Goal: Task Accomplishment & Management: Complete application form

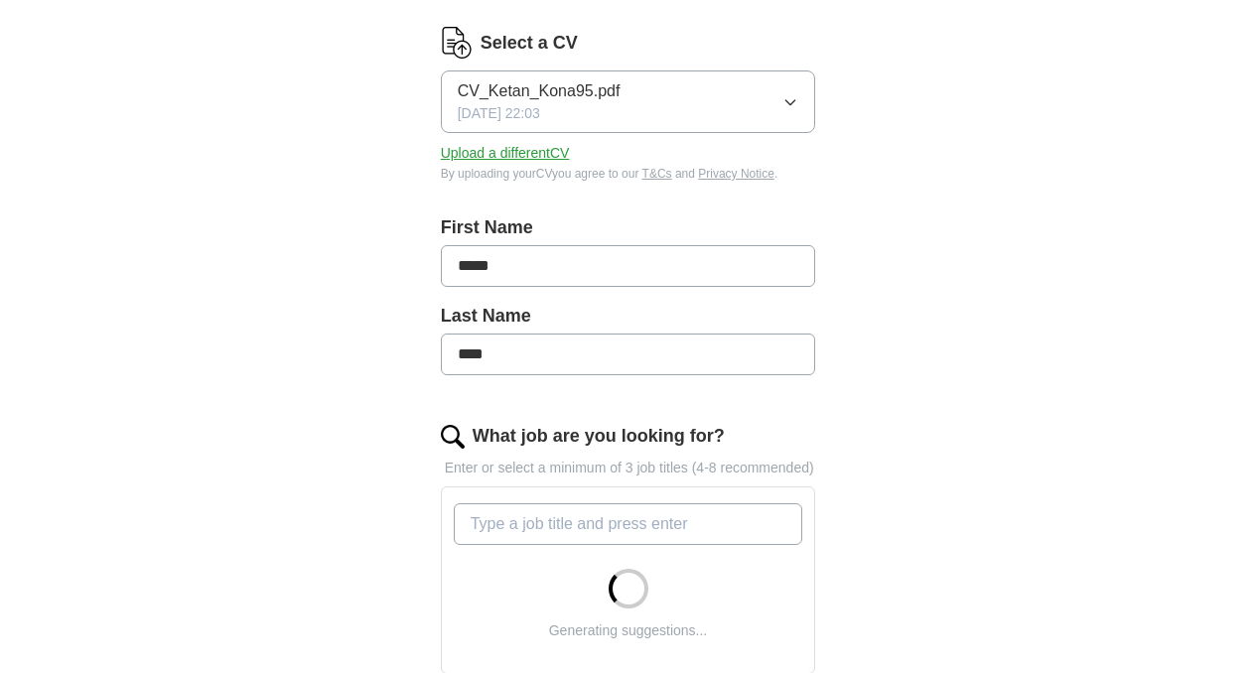
scroll to position [426, 0]
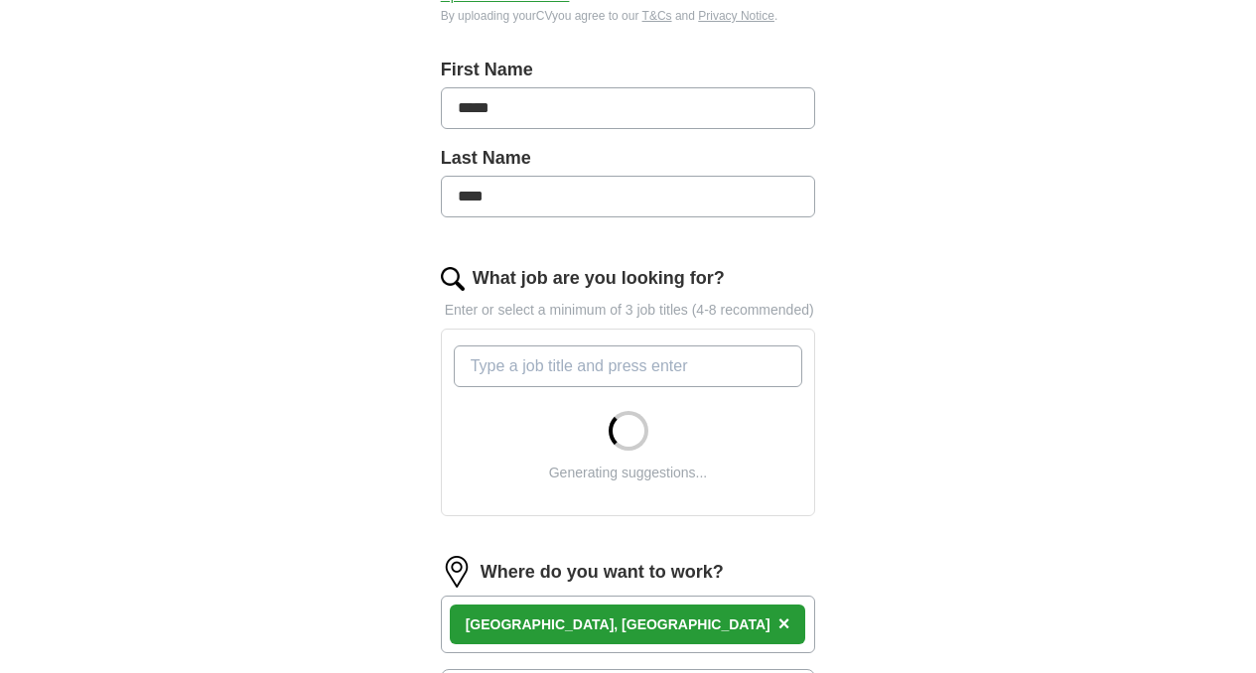
click at [703, 349] on input "What job are you looking for?" at bounding box center [629, 367] width 350 height 42
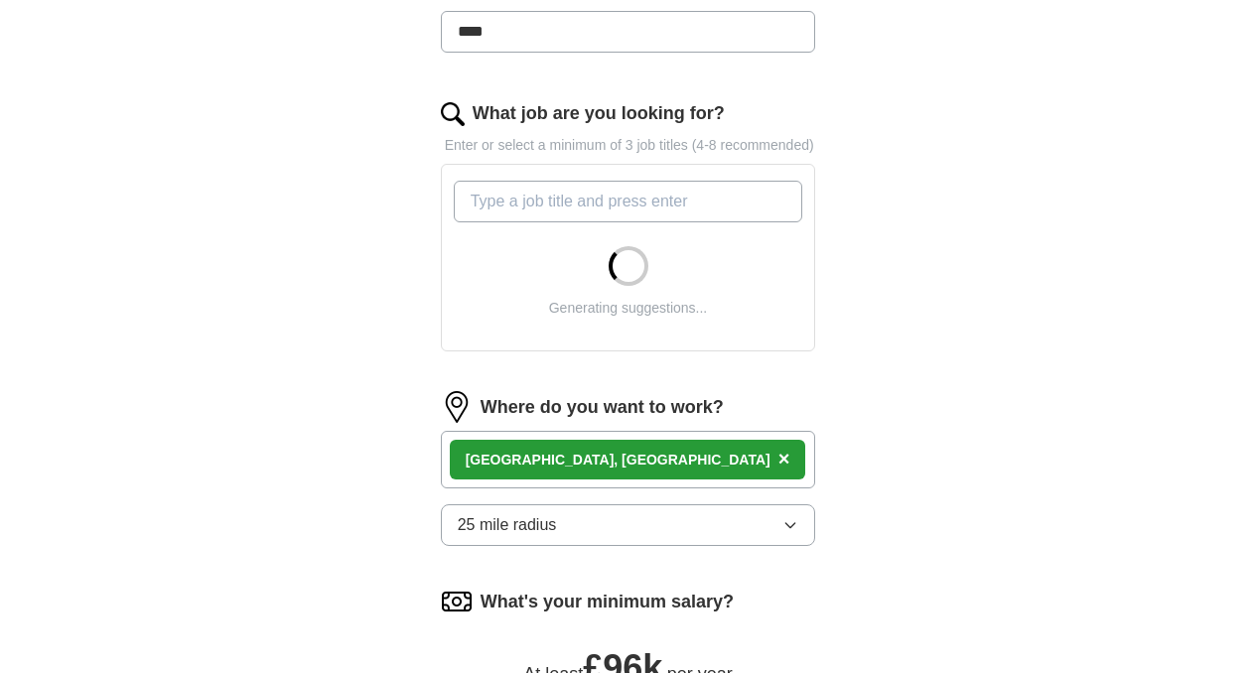
scroll to position [610, 0]
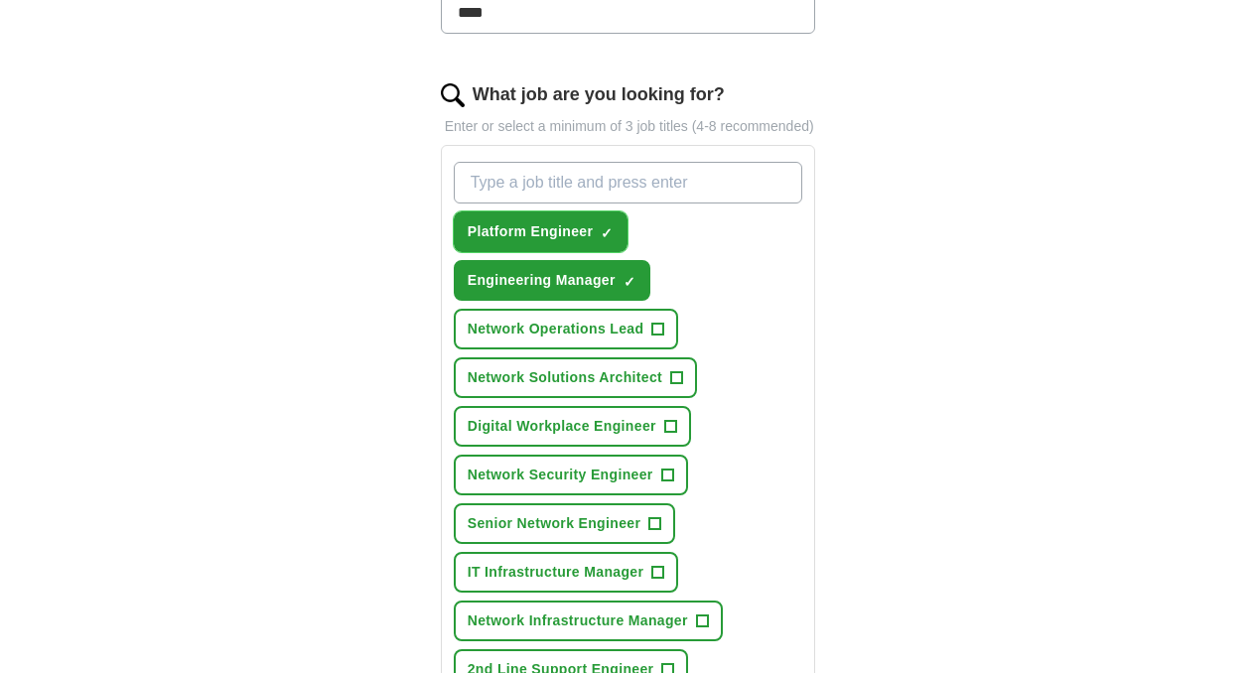
click at [552, 212] on button "Platform Engineer ✓ ×" at bounding box center [541, 232] width 175 height 41
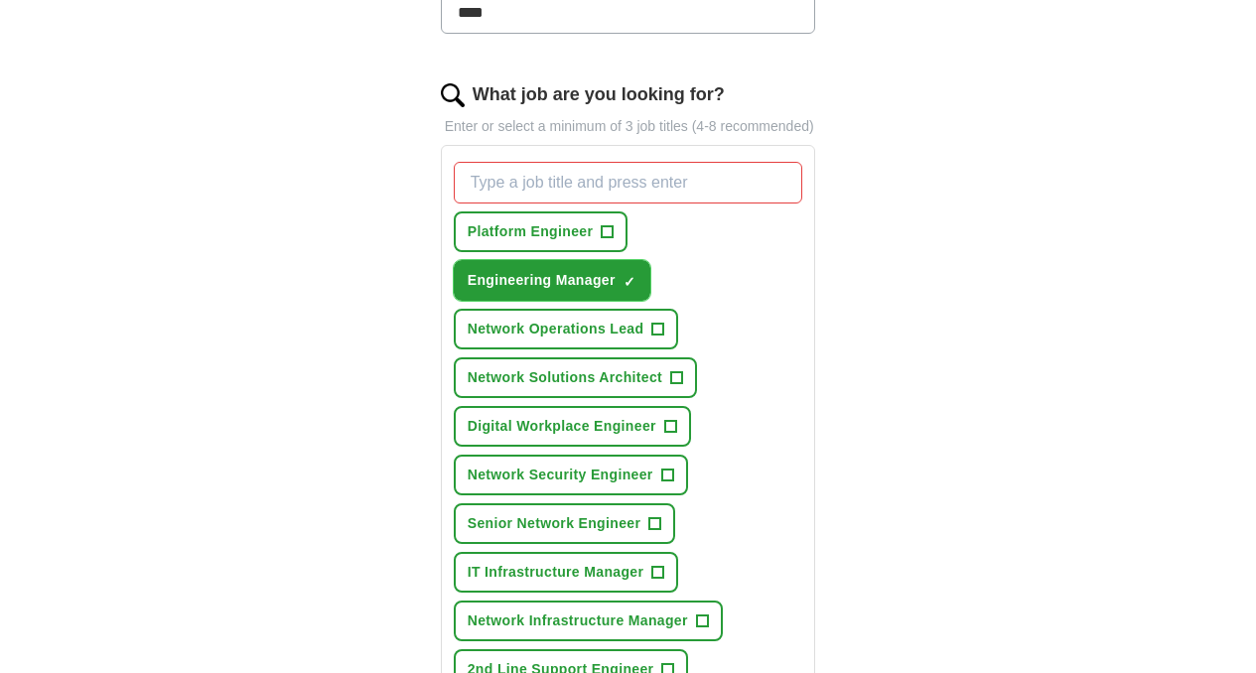
click at [616, 270] on span "Engineering Manager" at bounding box center [542, 280] width 148 height 21
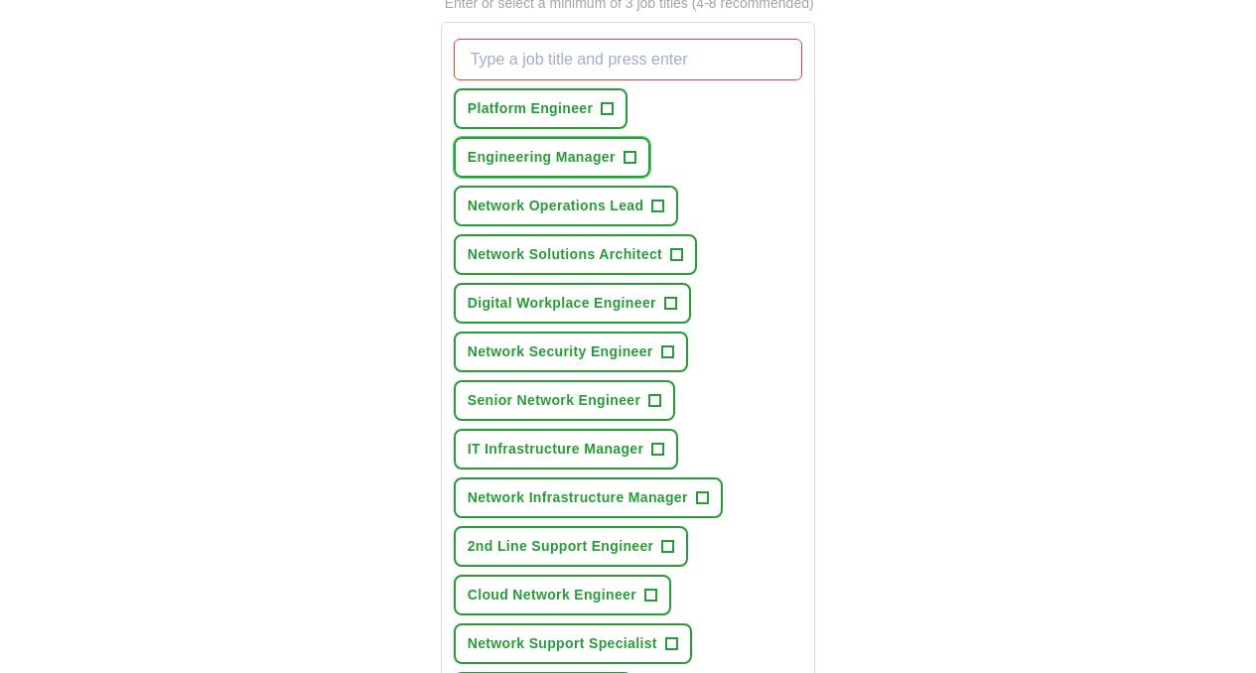
scroll to position [958, 0]
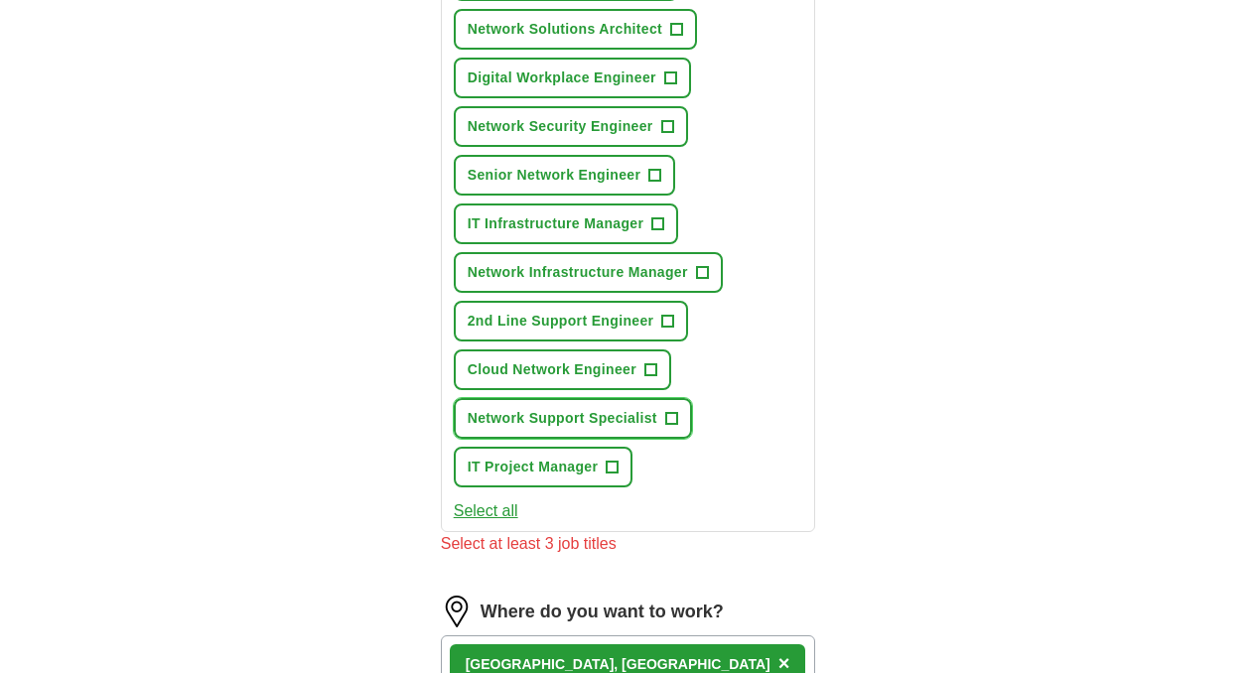
click at [614, 398] on button "Network Support Specialist +" at bounding box center [573, 418] width 238 height 41
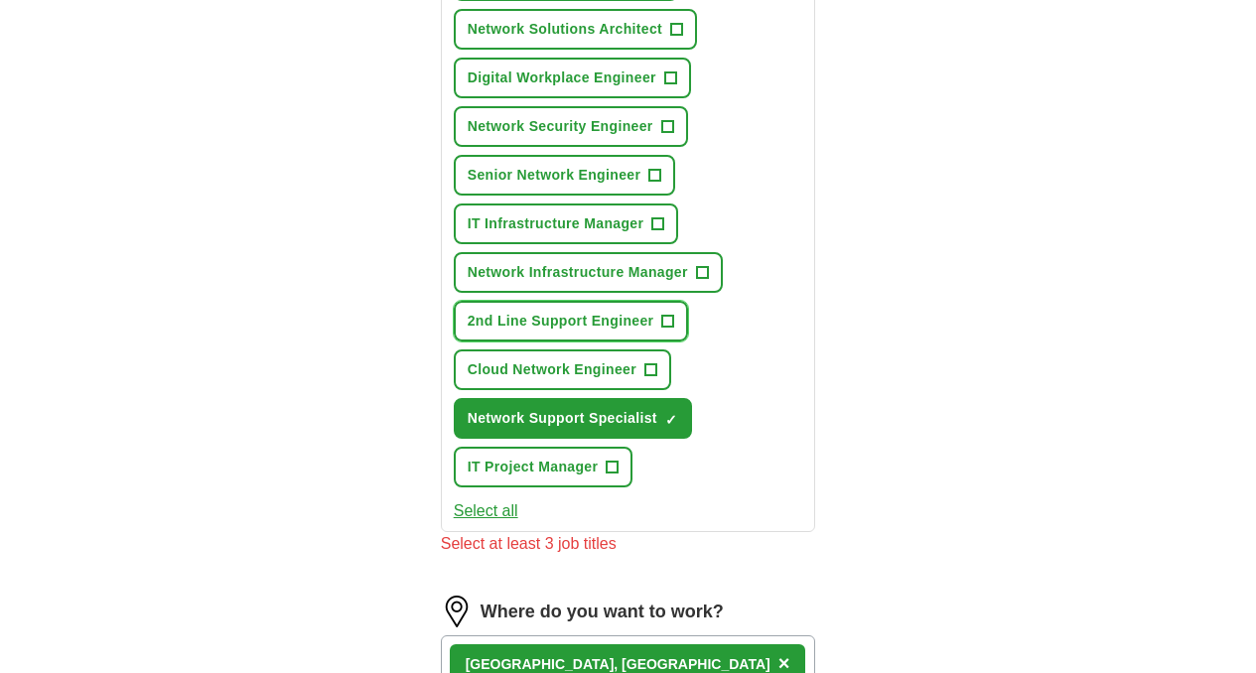
click at [662, 314] on span "+" at bounding box center [668, 322] width 12 height 16
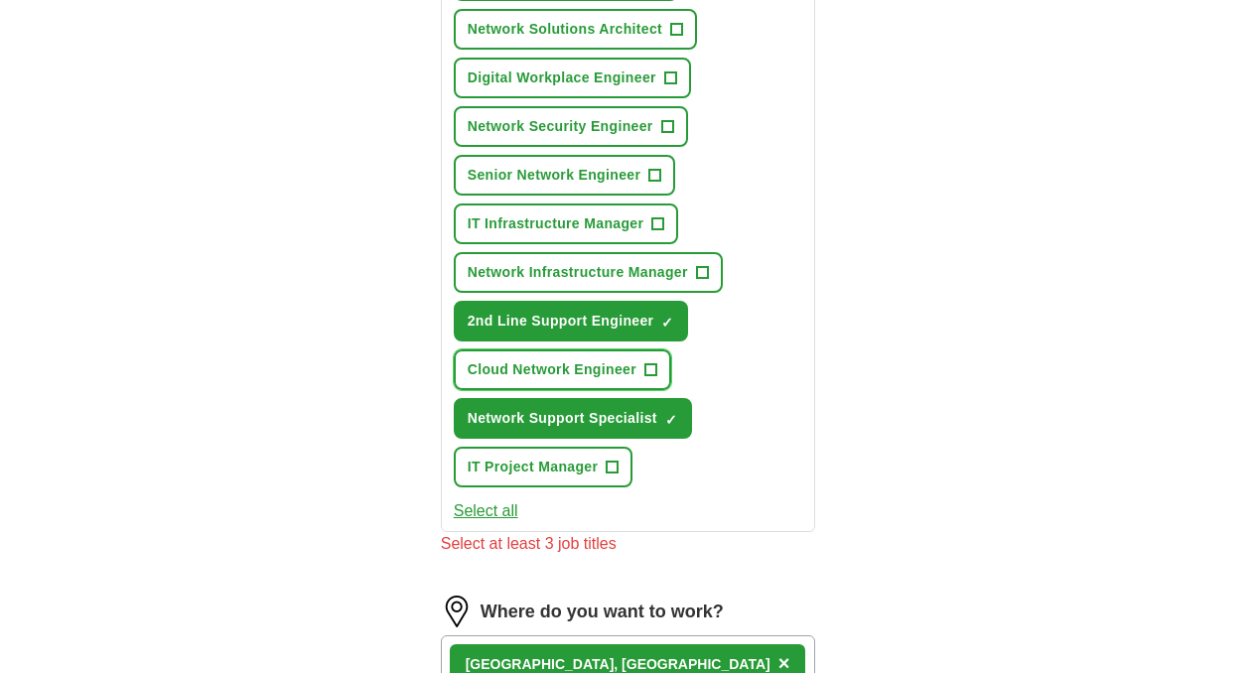
click at [565, 359] on span "Cloud Network Engineer" at bounding box center [552, 369] width 169 height 21
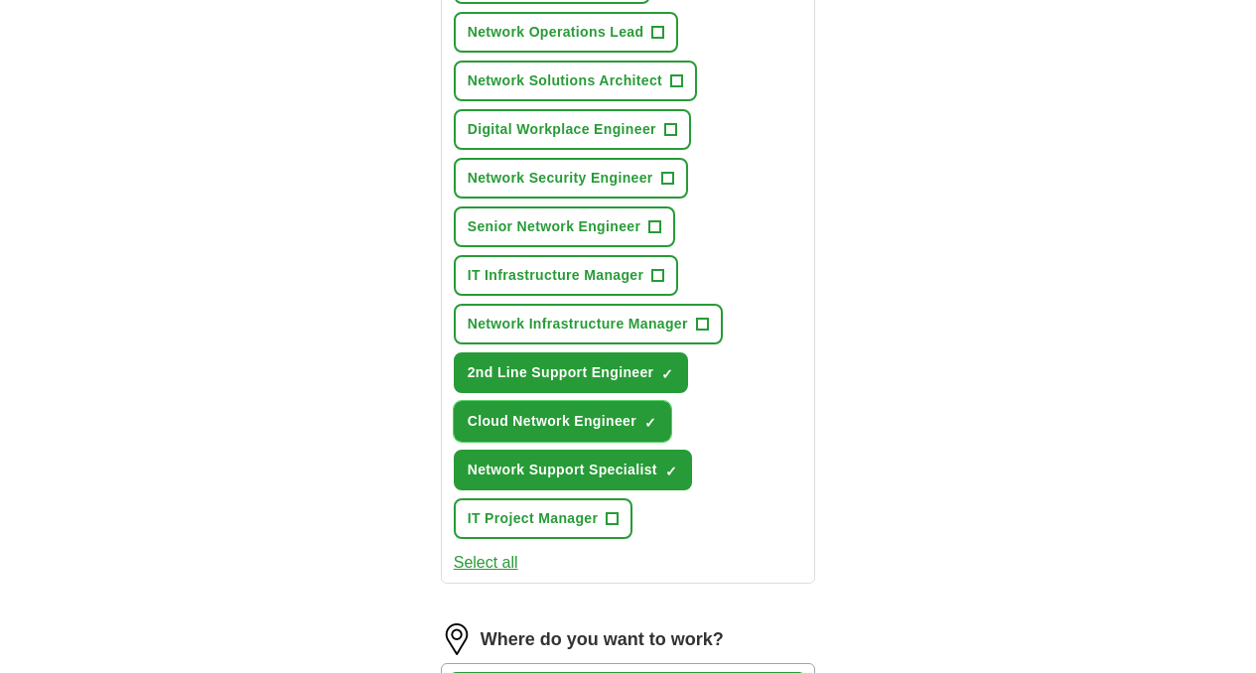
scroll to position [904, 0]
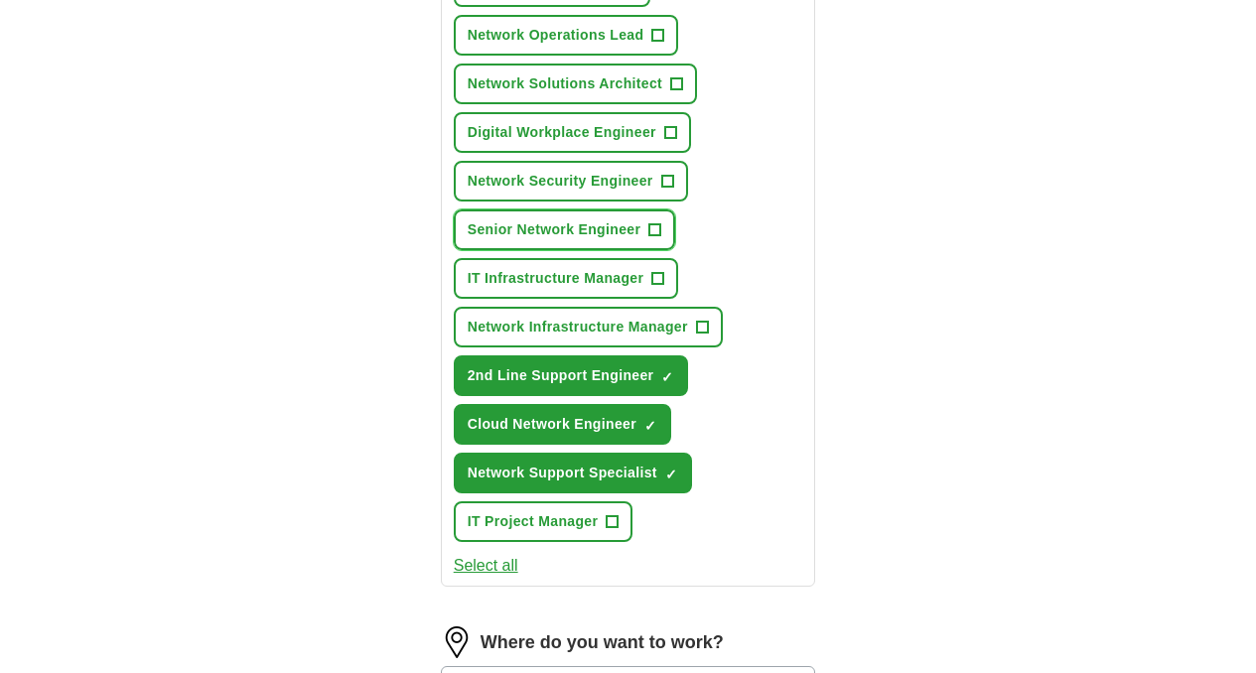
click at [587, 210] on button "Senior Network Engineer +" at bounding box center [565, 230] width 222 height 41
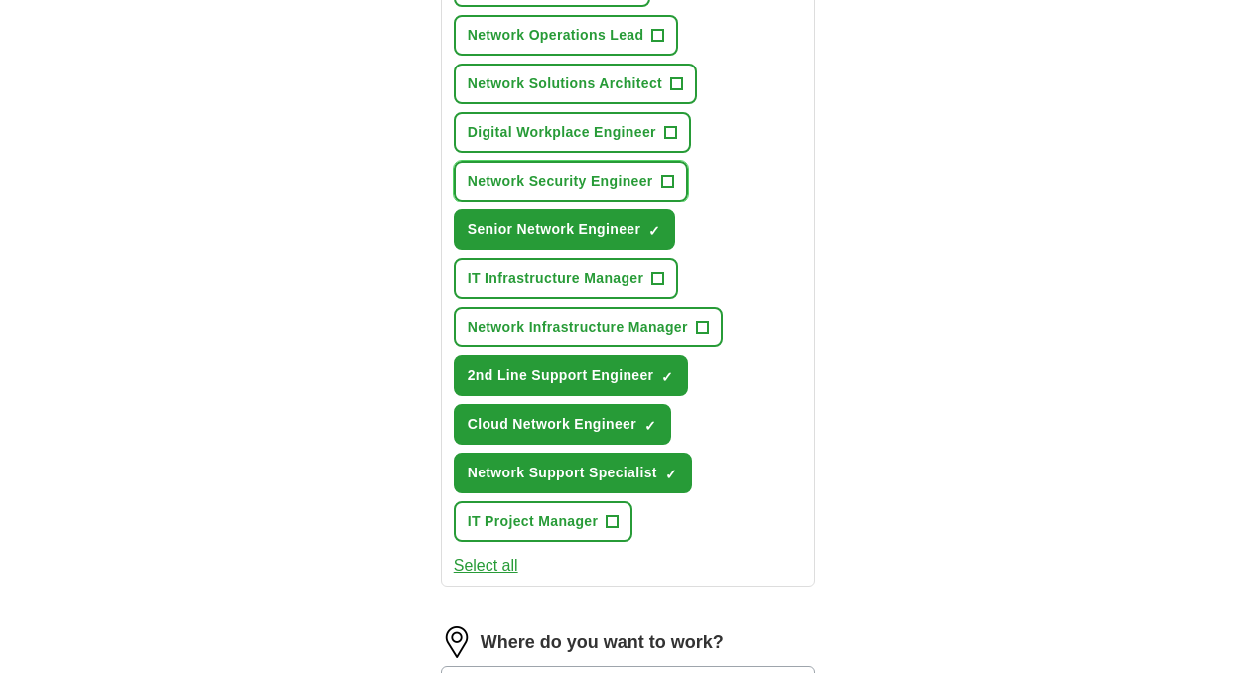
click at [597, 161] on button "Network Security Engineer +" at bounding box center [571, 181] width 234 height 41
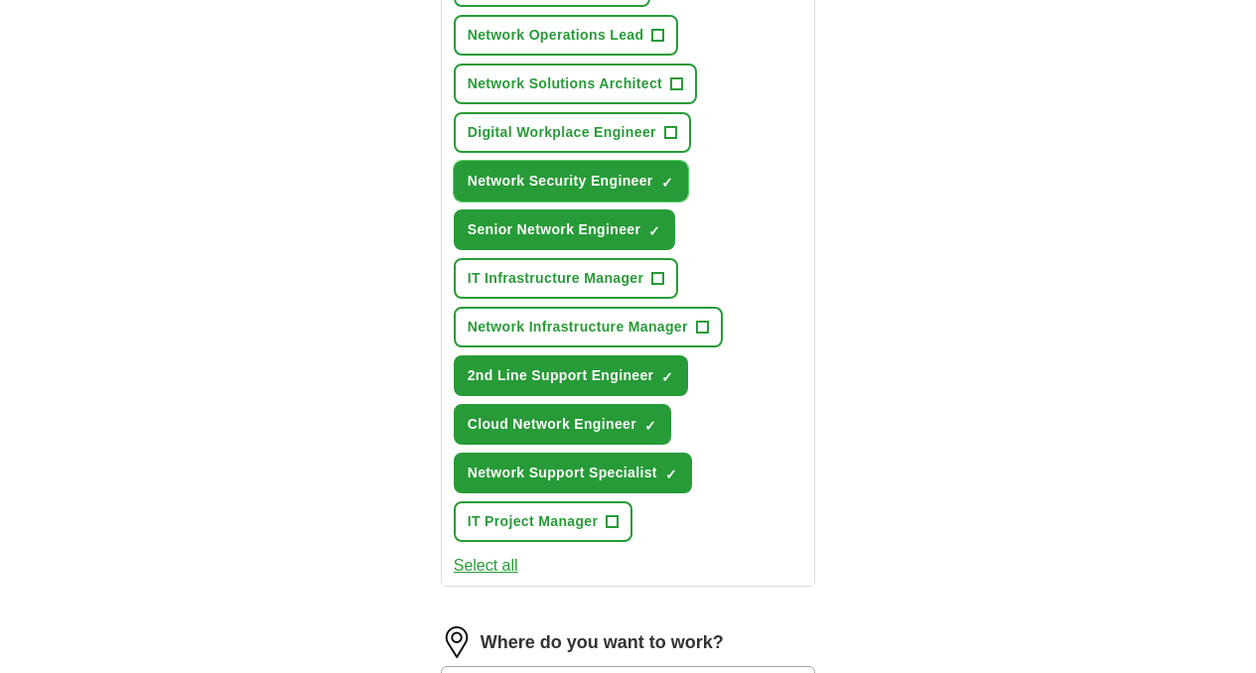
scroll to position [870, 0]
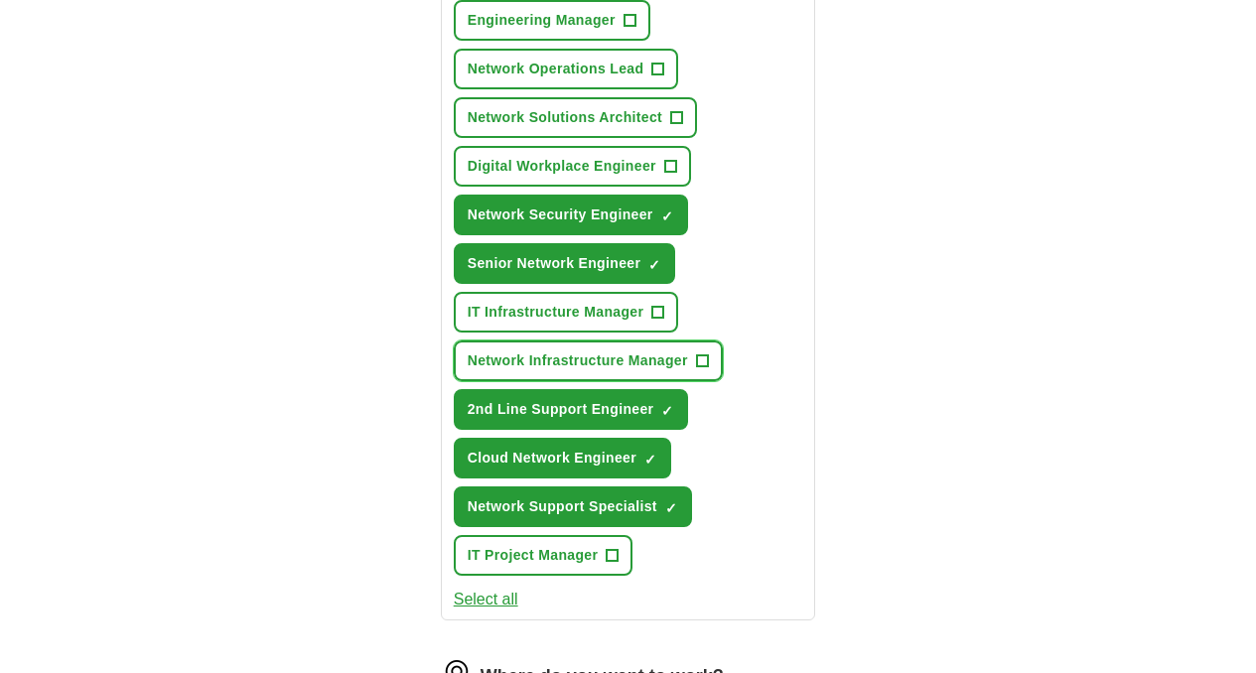
click at [565, 351] on span "Network Infrastructure Manager" at bounding box center [578, 361] width 220 height 21
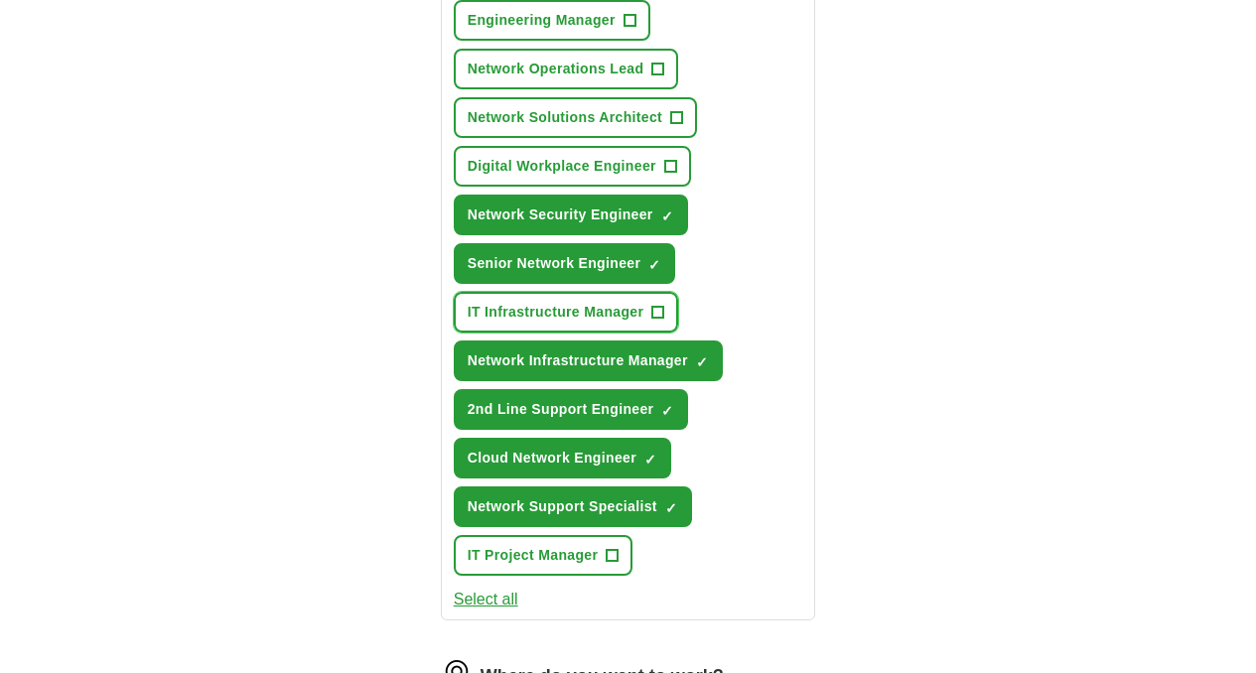
click at [566, 292] on button "IT Infrastructure Manager +" at bounding box center [566, 312] width 225 height 41
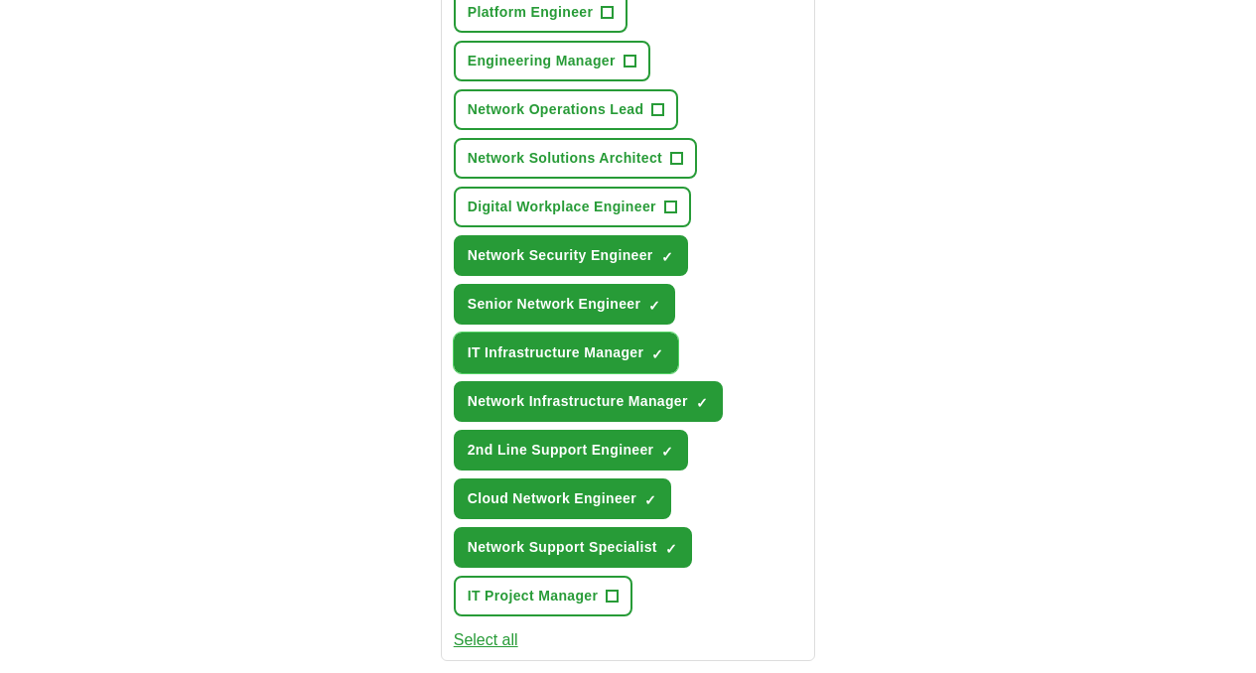
scroll to position [724, 0]
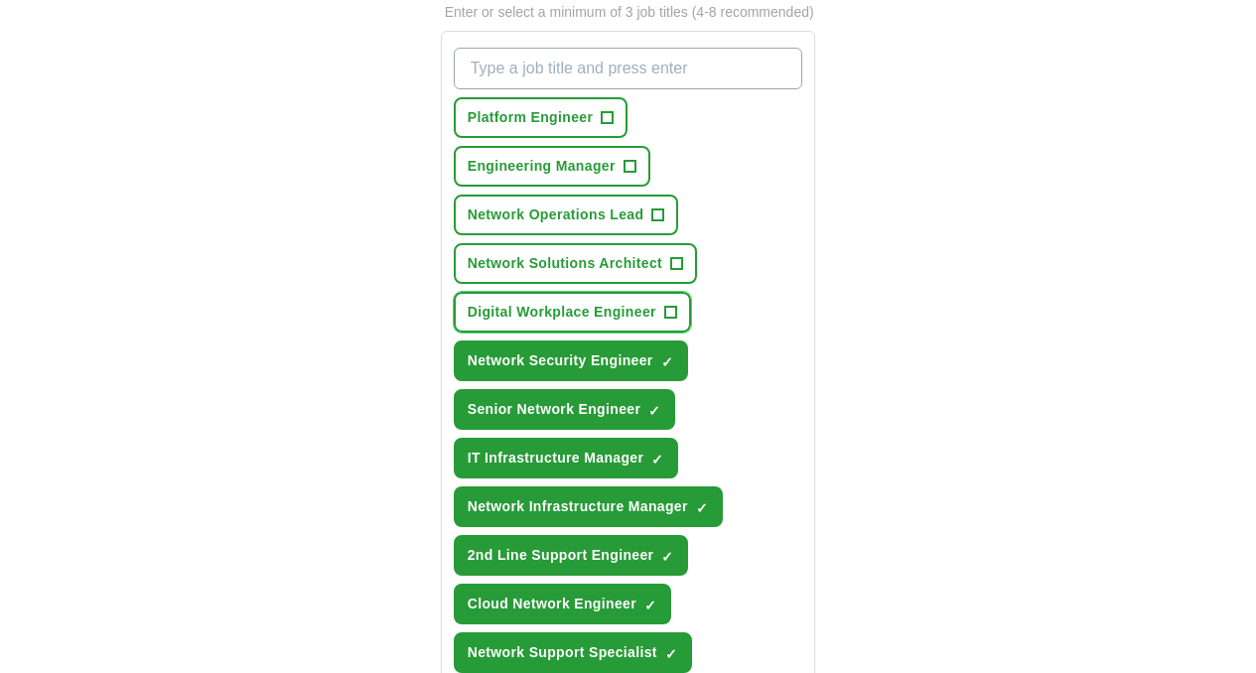
click at [561, 302] on span "Digital Workplace Engineer" at bounding box center [562, 312] width 189 height 21
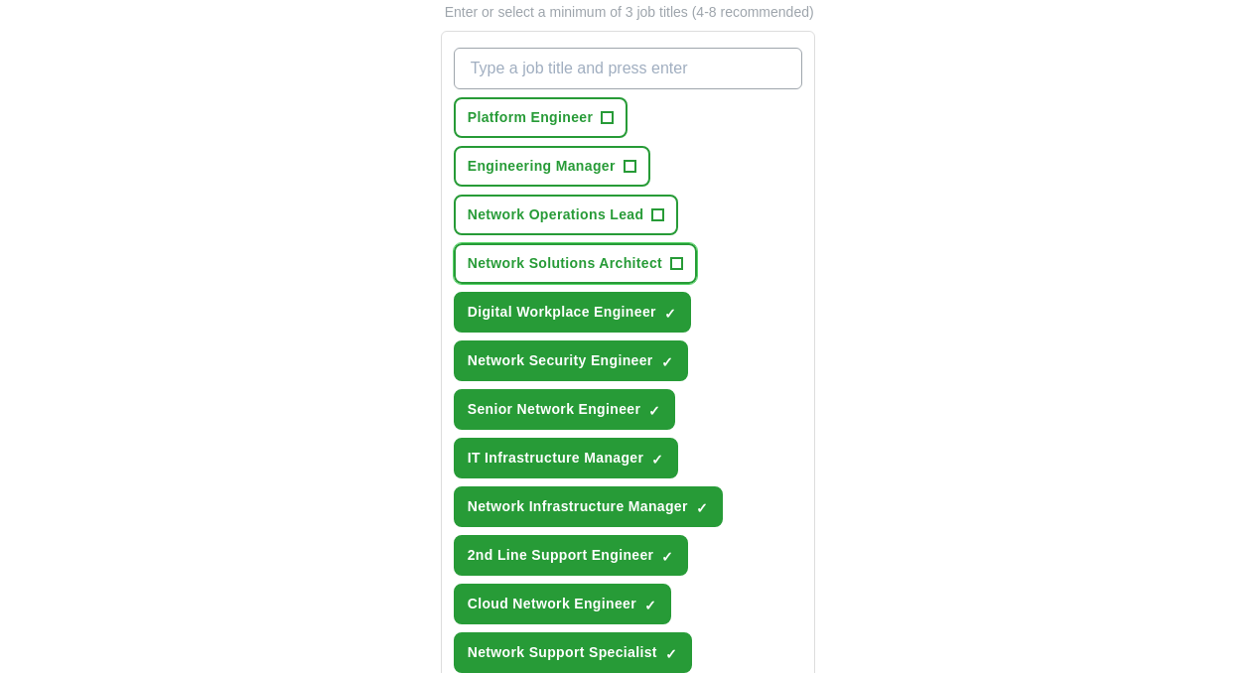
click at [572, 253] on span "Network Solutions Architect" at bounding box center [565, 263] width 195 height 21
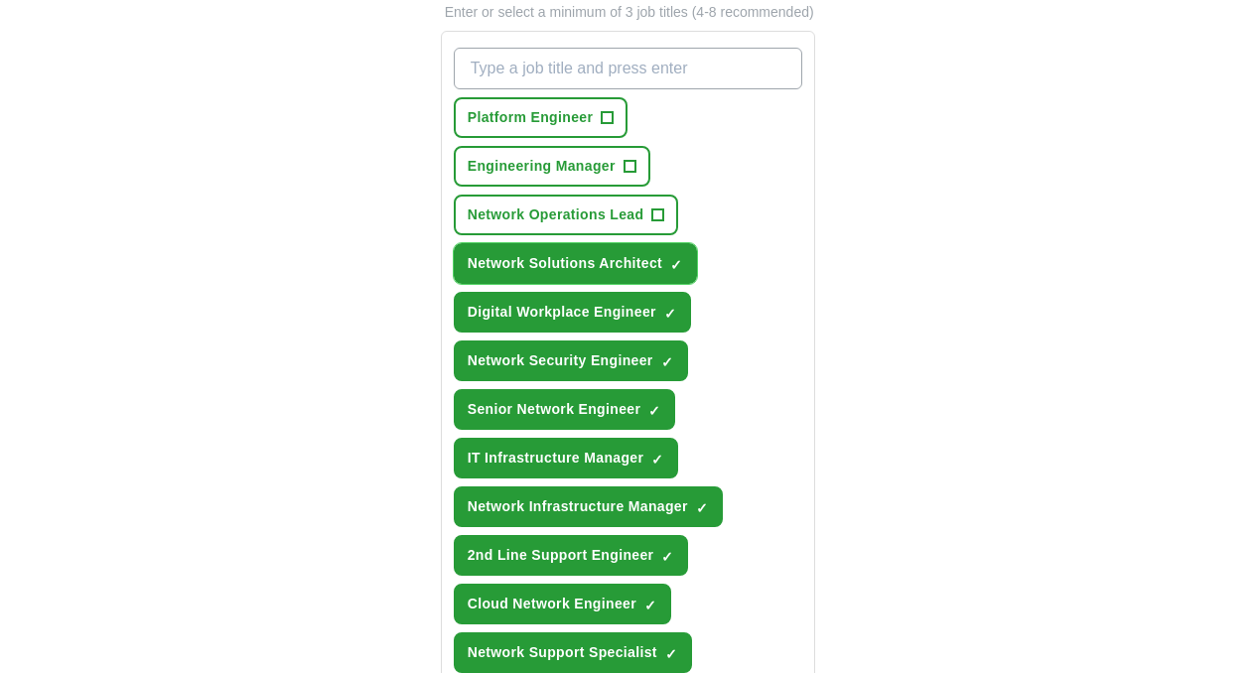
click at [585, 243] on button "Network Solutions Architect ✓ ×" at bounding box center [575, 263] width 243 height 41
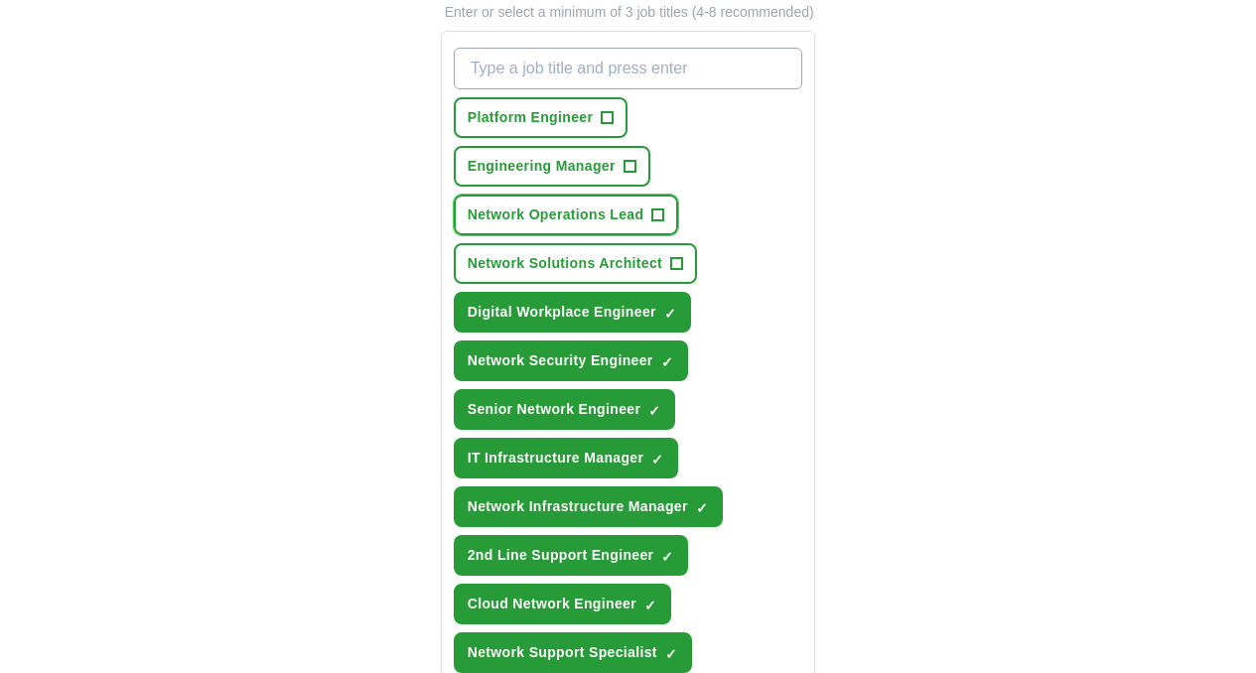
click at [527, 195] on button "Network Operations Lead +" at bounding box center [566, 215] width 225 height 41
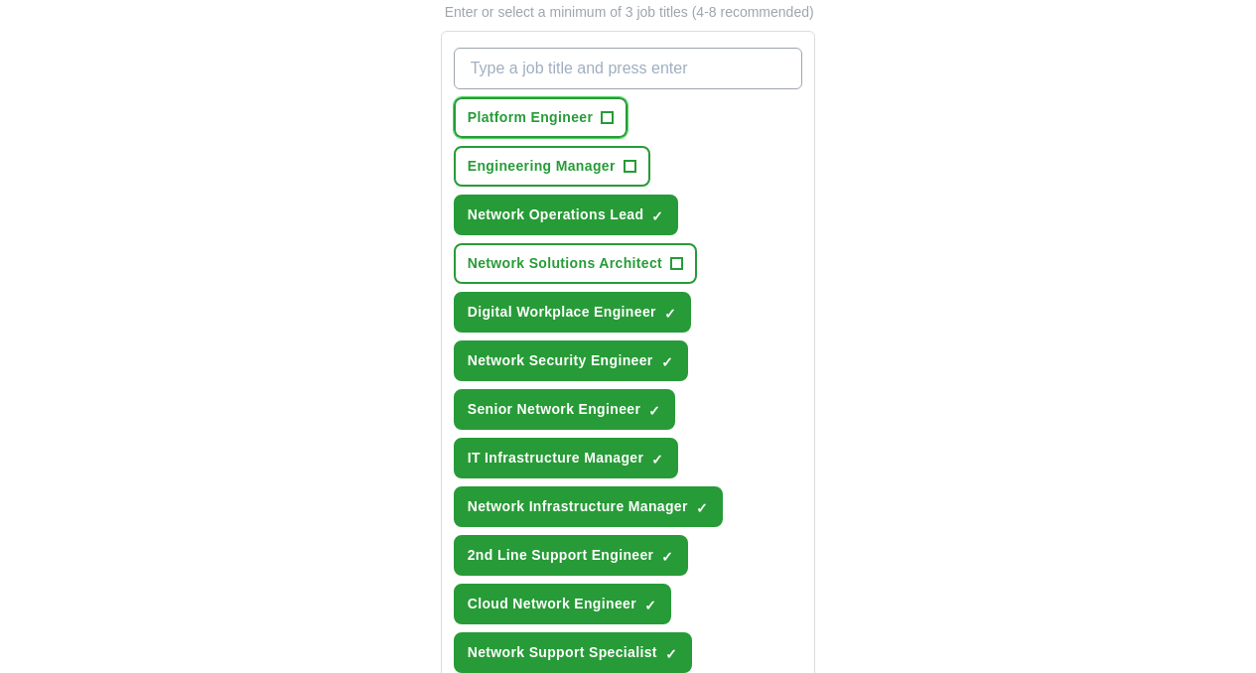
click at [513, 107] on span "Platform Engineer" at bounding box center [531, 117] width 126 height 21
click at [616, 156] on span "Engineering Manager" at bounding box center [542, 166] width 148 height 21
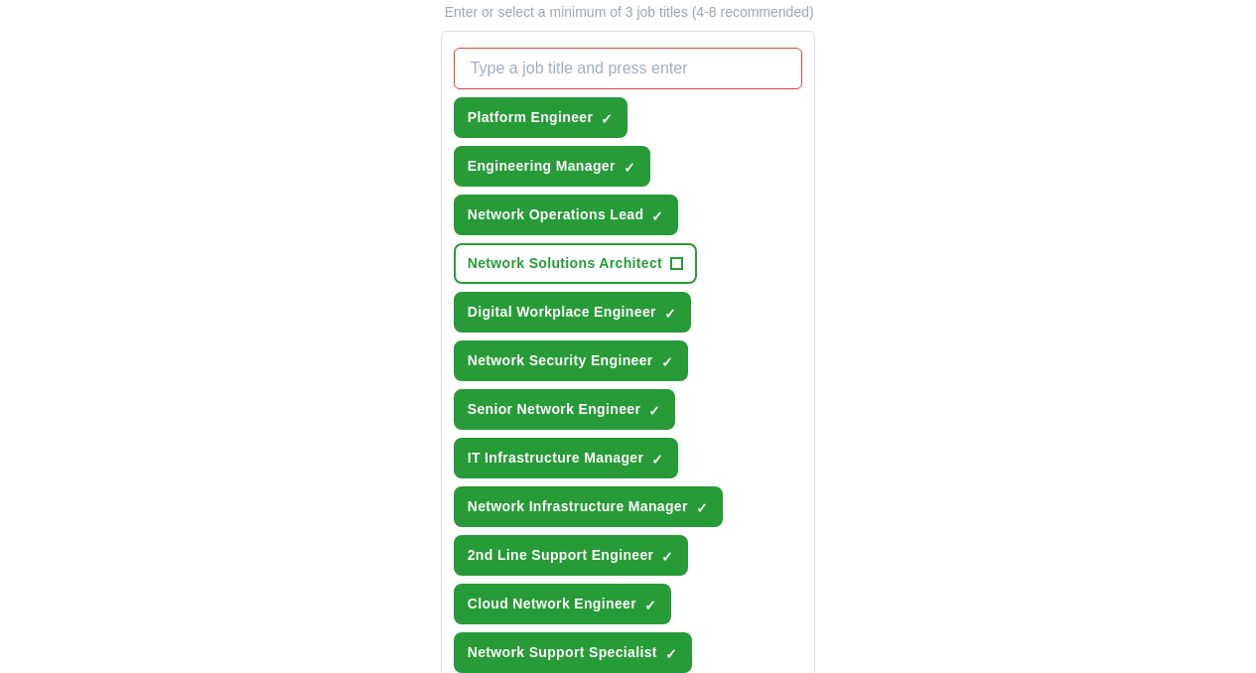
click at [508, 105] on button "Platform Engineer ✓ ×" at bounding box center [541, 117] width 175 height 41
click at [616, 156] on span "Engineering Manager" at bounding box center [542, 166] width 148 height 21
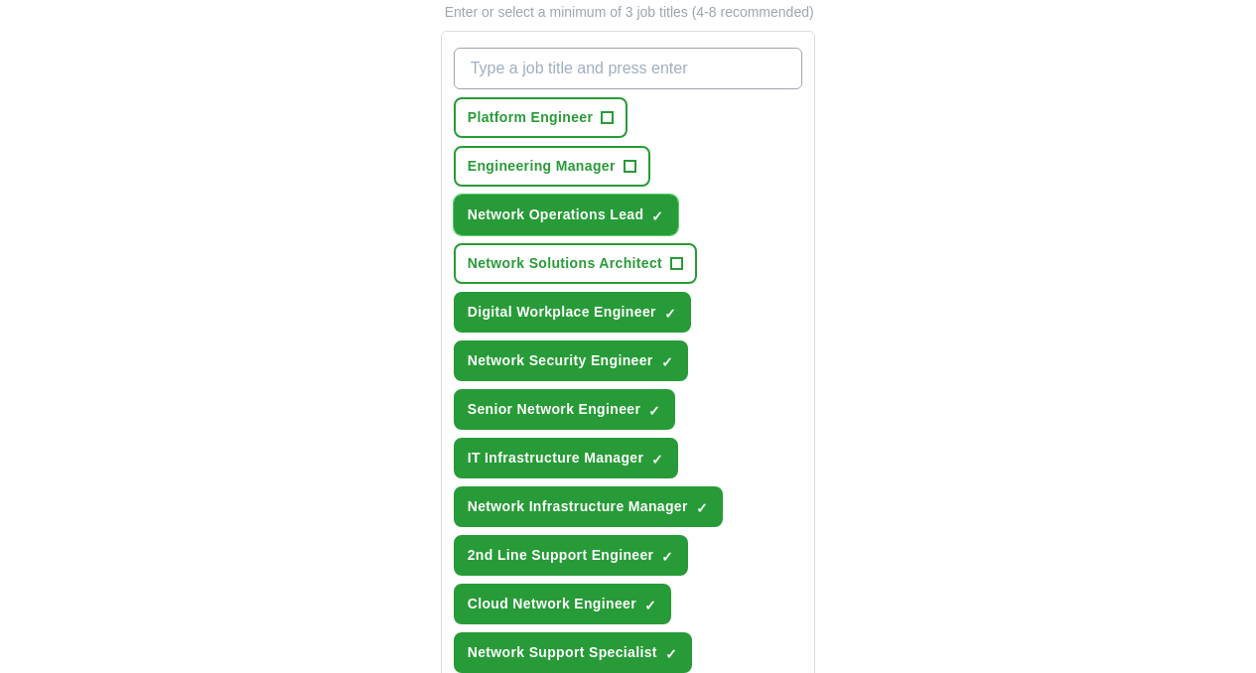
click at [545, 205] on span "Network Operations Lead" at bounding box center [556, 215] width 177 height 21
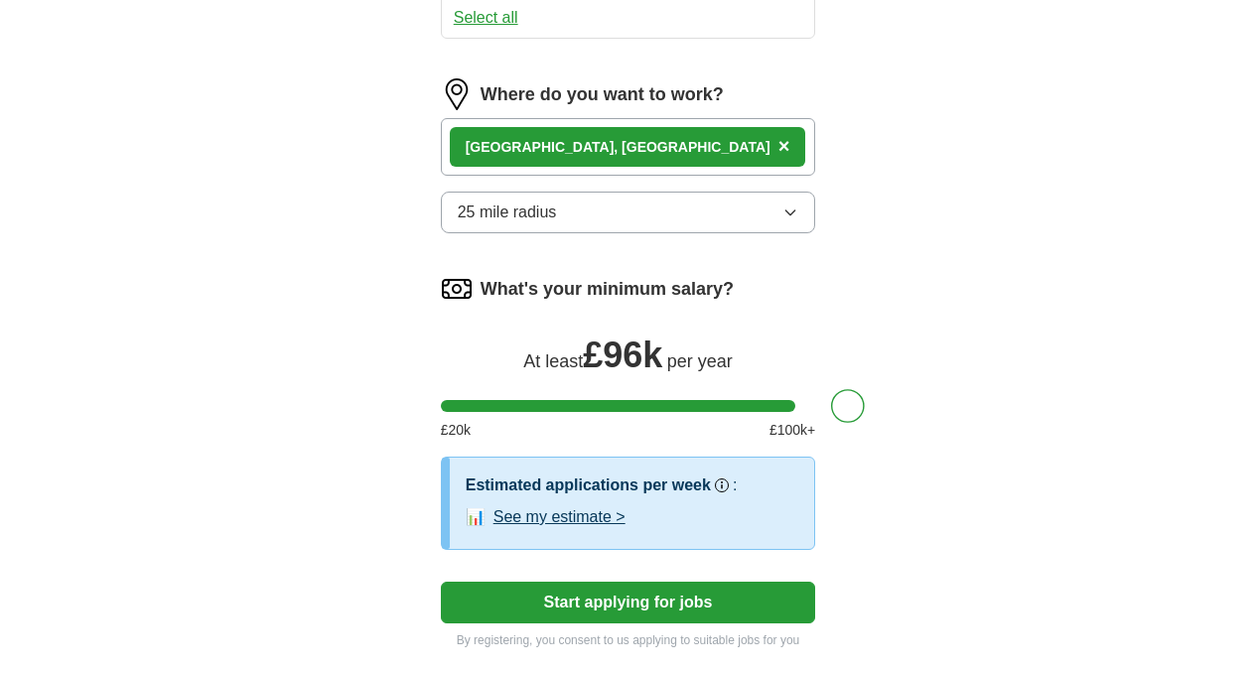
scroll to position [1556, 0]
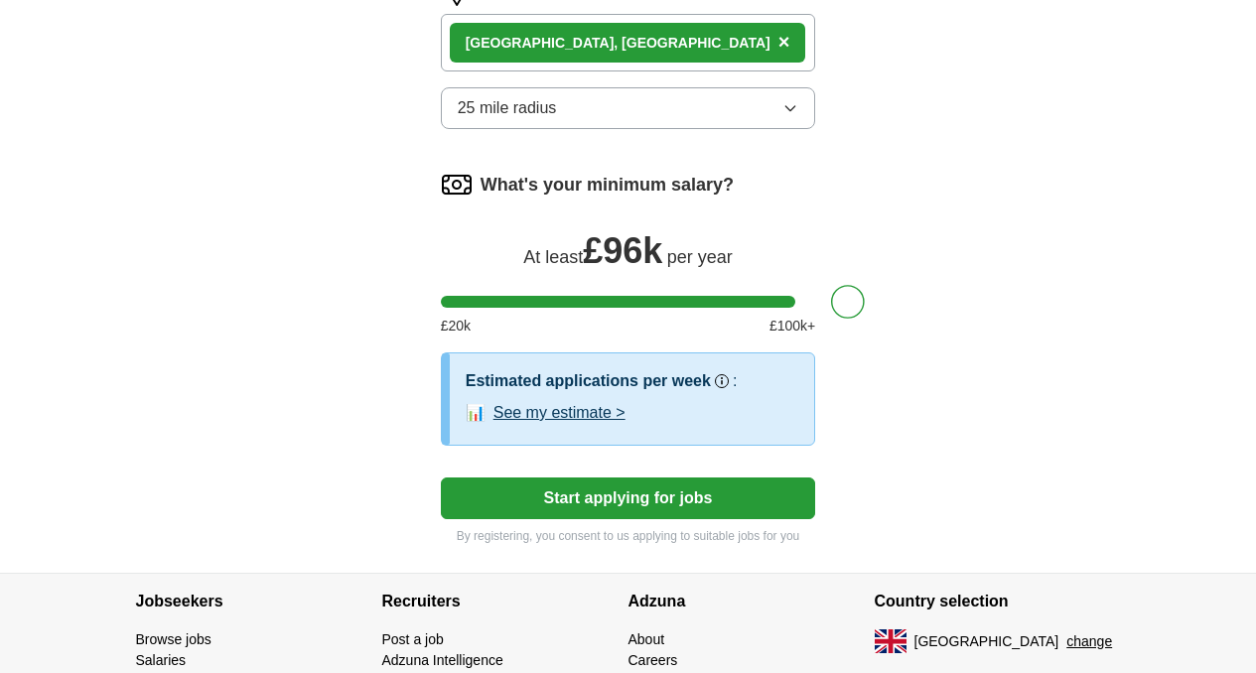
click at [622, 478] on button "Start applying for jobs" at bounding box center [628, 499] width 375 height 42
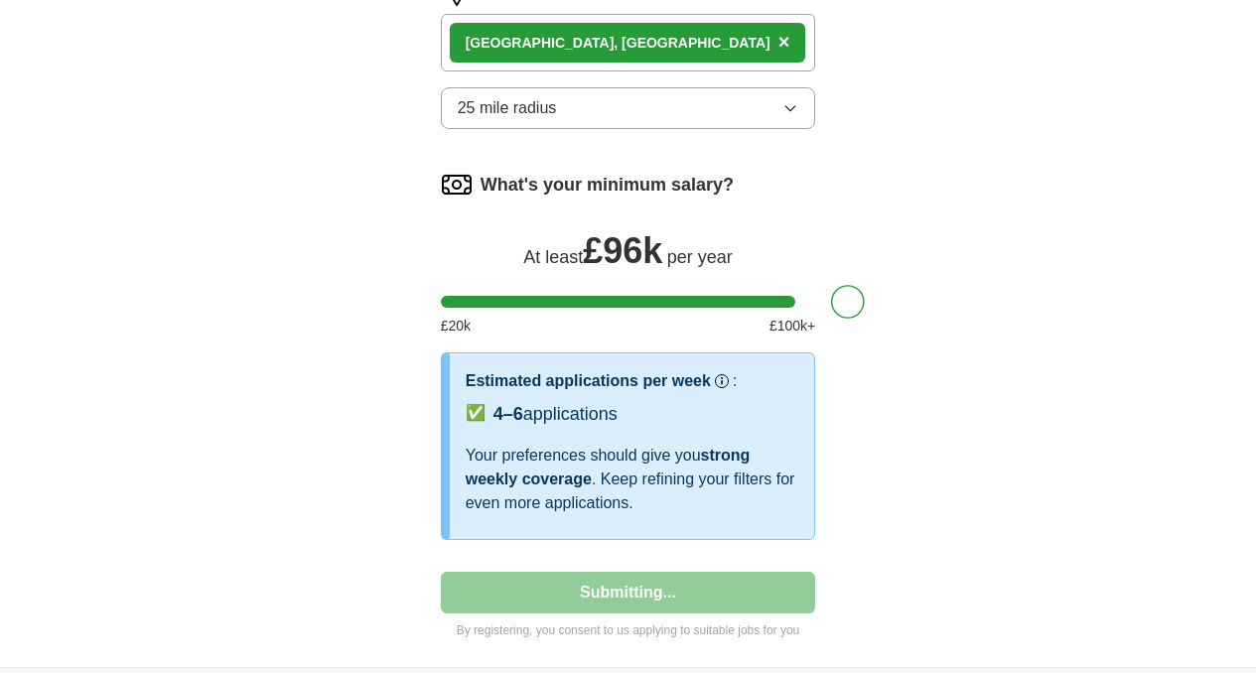
select select "**"
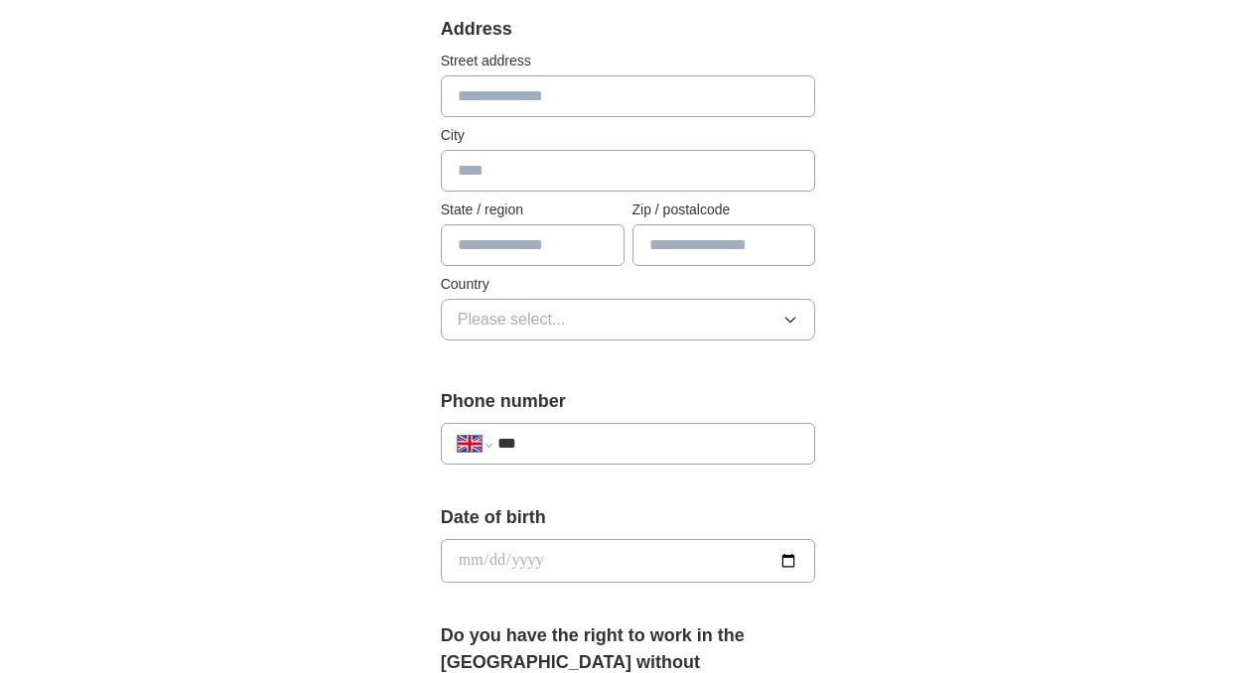
scroll to position [115, 0]
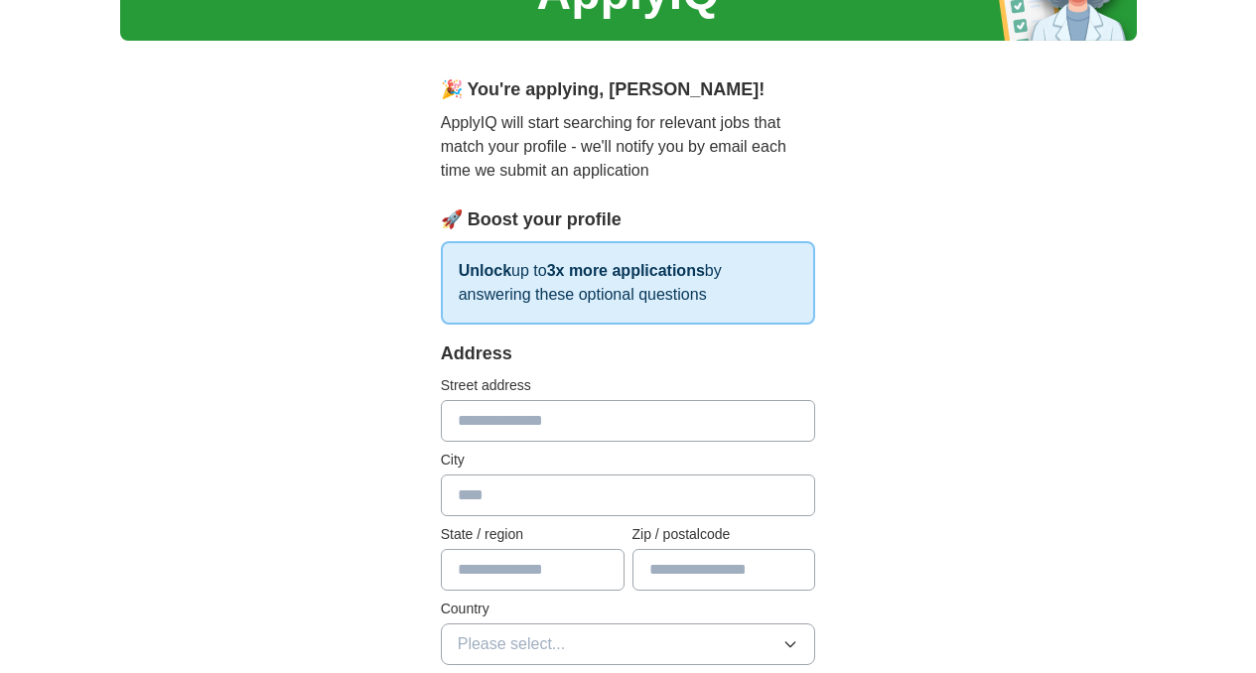
click at [564, 431] on input "text" at bounding box center [628, 421] width 375 height 42
type input "**********"
type input "******"
type input "**********"
type input "*******"
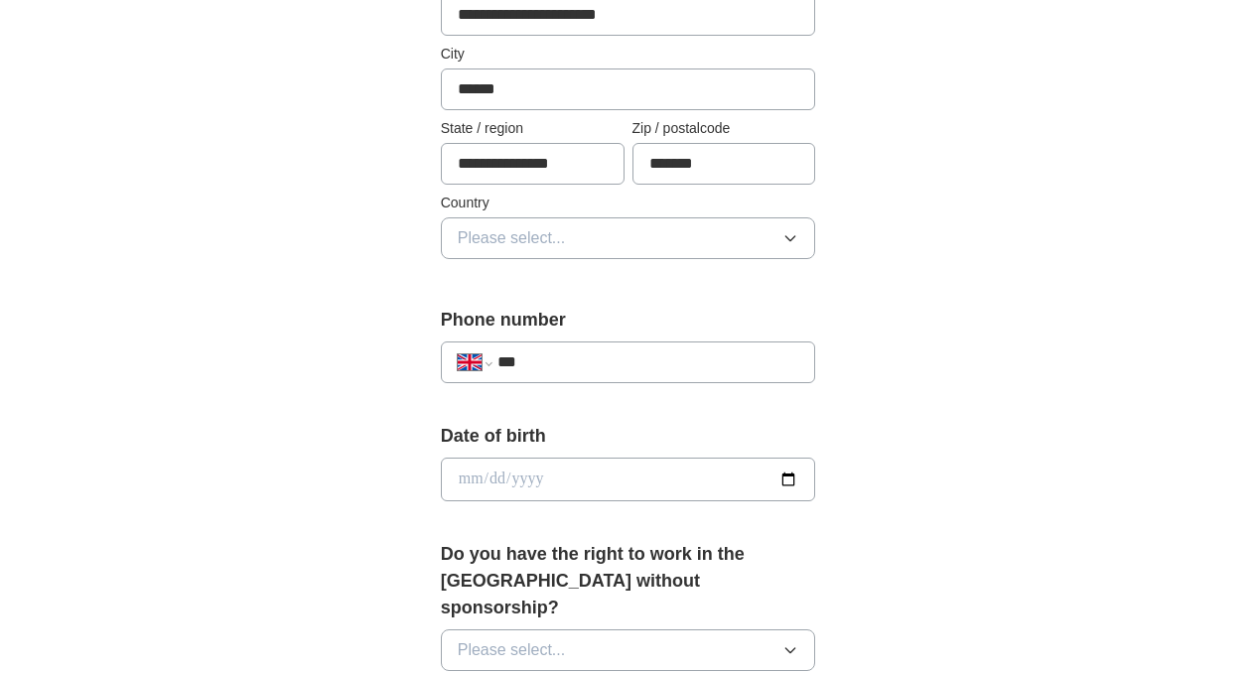
scroll to position [527, 0]
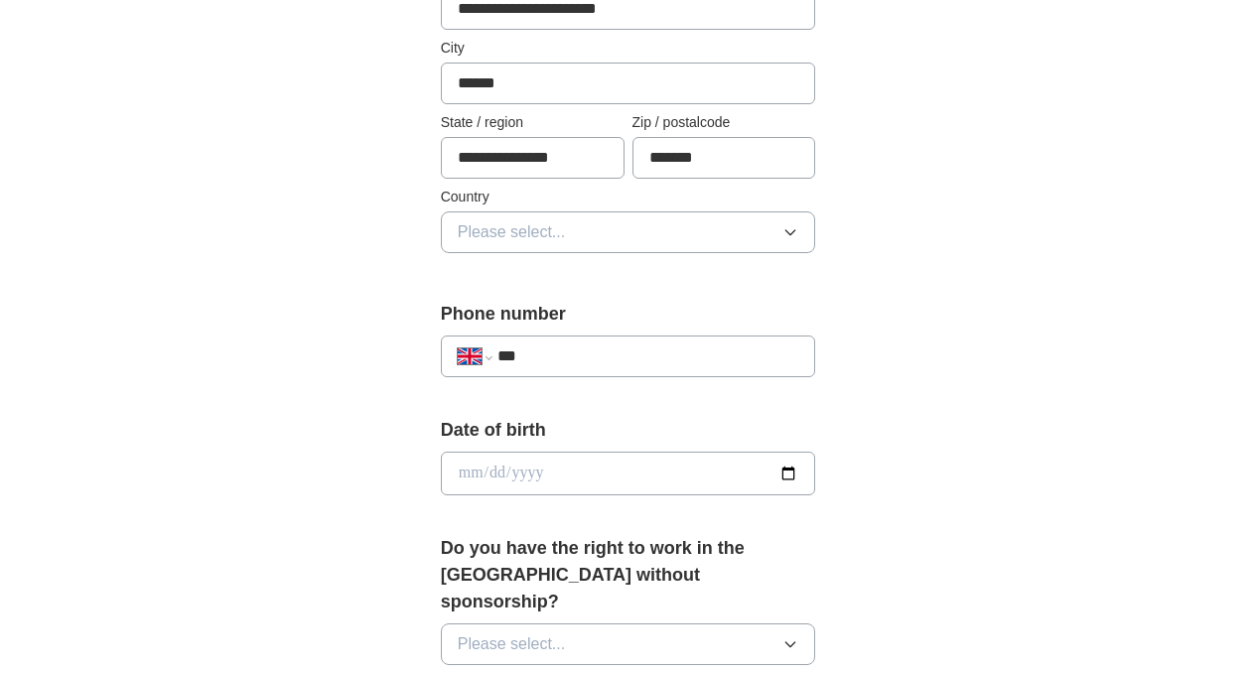
click at [648, 220] on button "Please select..." at bounding box center [628, 233] width 375 height 42
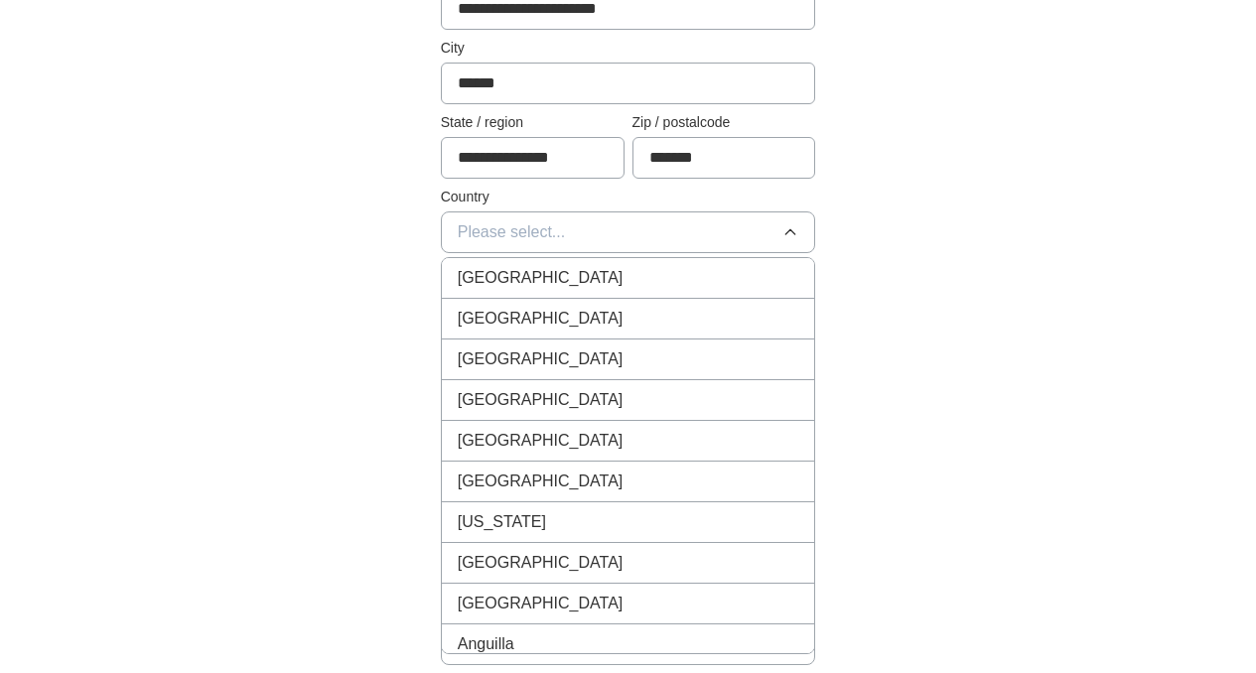
click at [576, 154] on input "**********" at bounding box center [533, 158] width 184 height 42
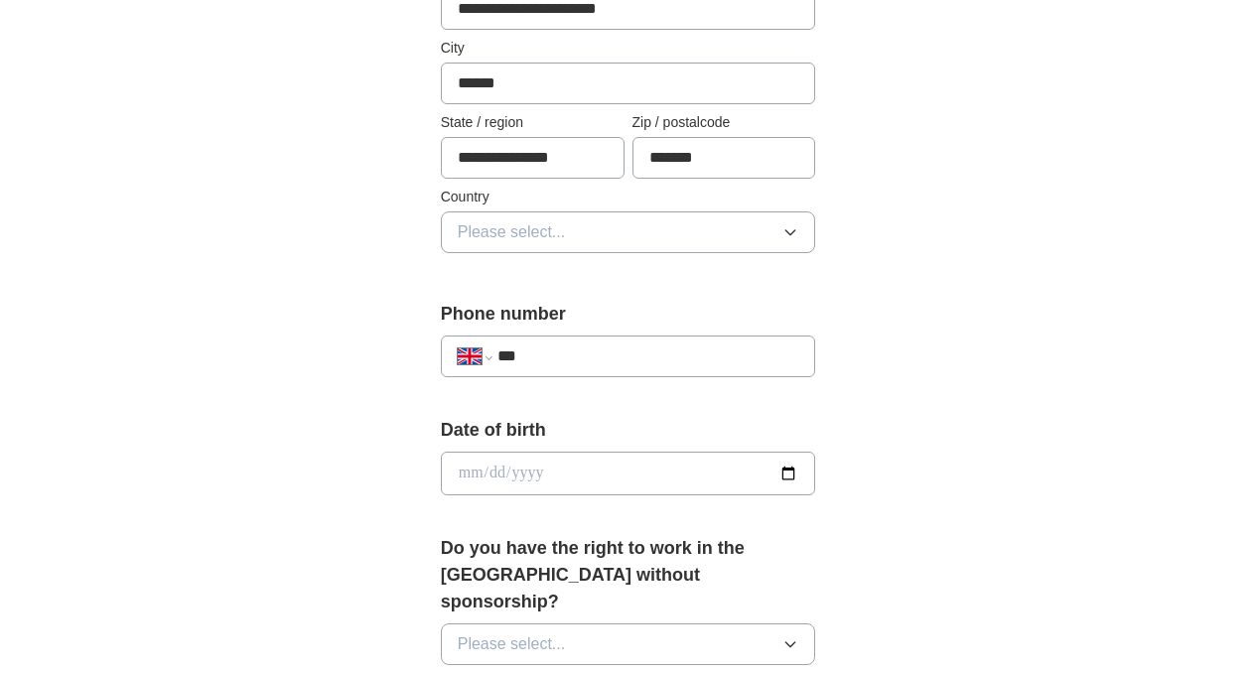
click at [576, 154] on input "**********" at bounding box center [533, 158] width 184 height 42
type input "******"
click at [559, 249] on button "Please select..." at bounding box center [628, 233] width 375 height 42
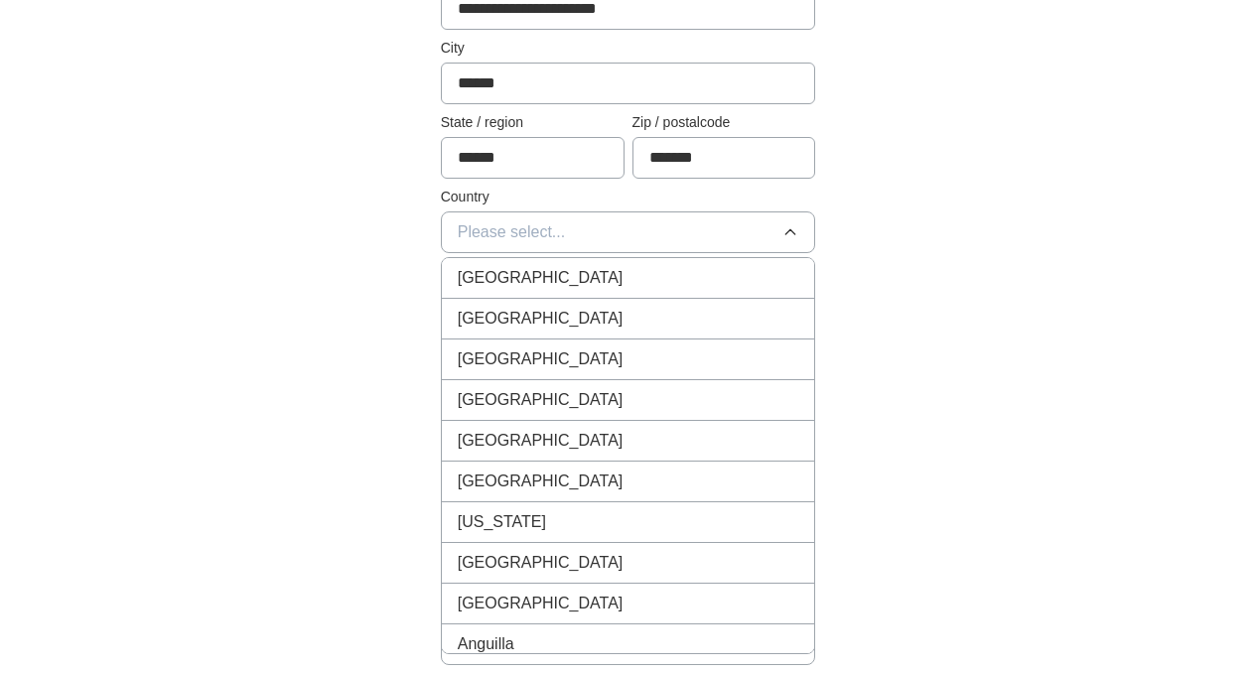
click at [572, 292] on li "[GEOGRAPHIC_DATA]" at bounding box center [628, 278] width 373 height 41
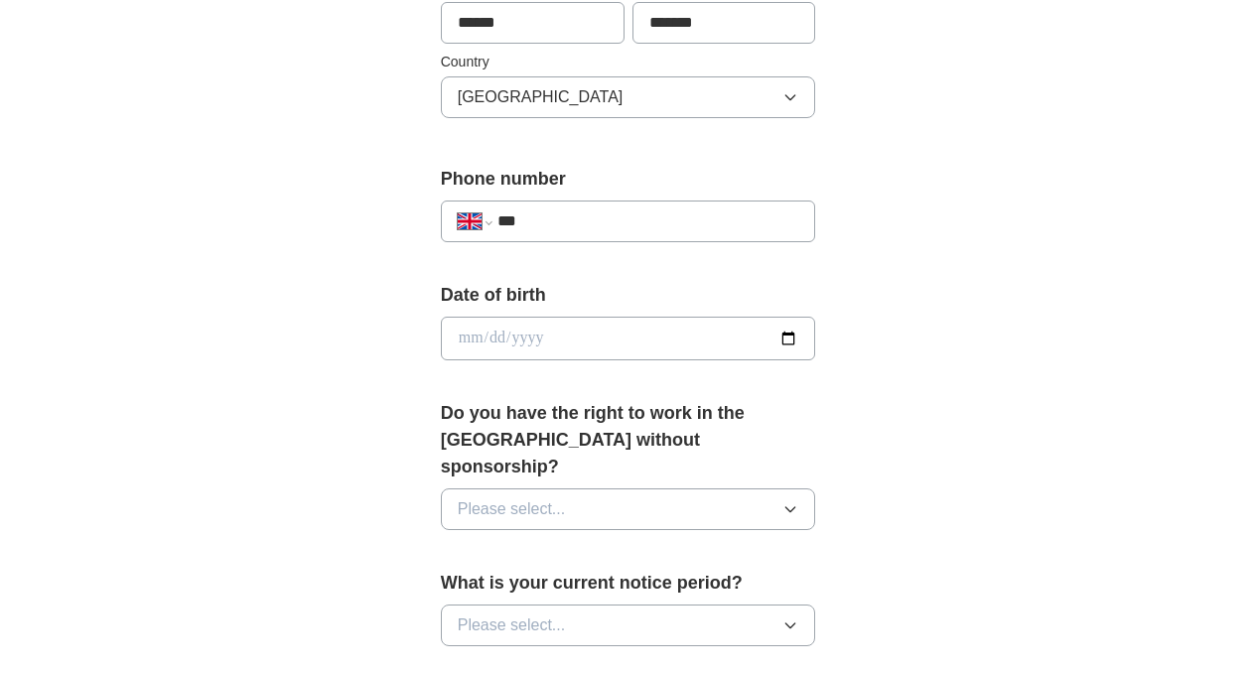
scroll to position [710, 0]
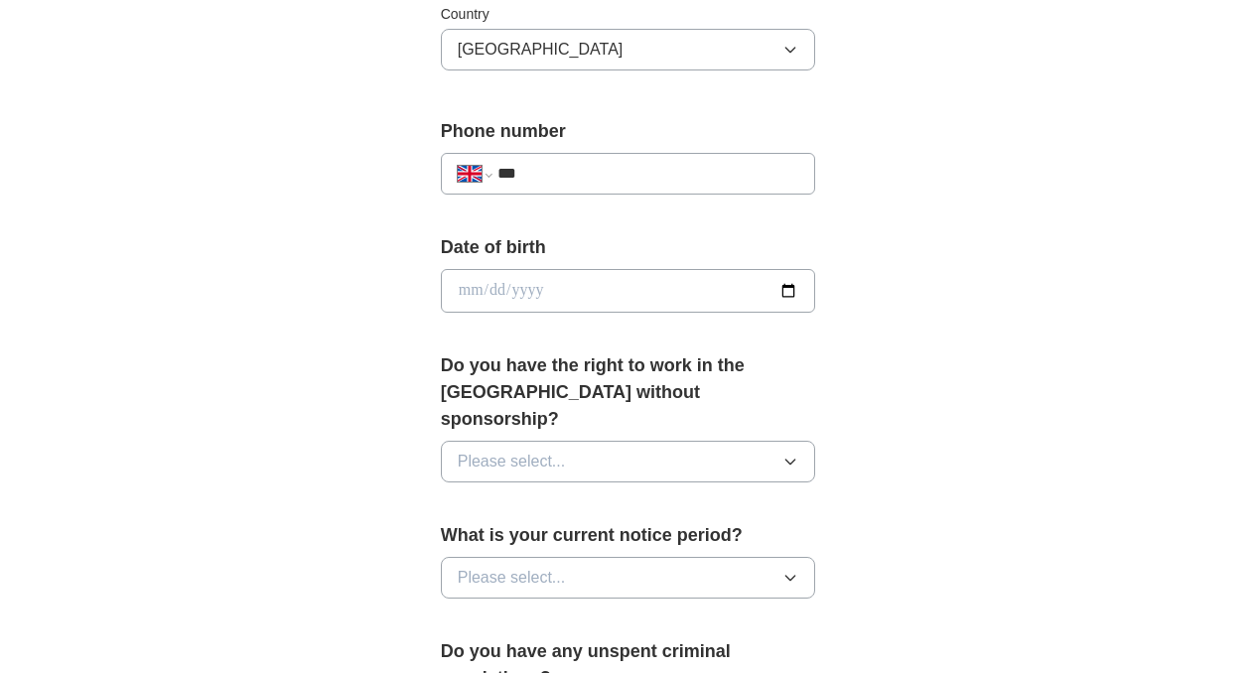
click at [580, 185] on input "***" at bounding box center [649, 174] width 302 height 24
type input "**********"
click at [567, 288] on input "date" at bounding box center [628, 291] width 375 height 44
type input "**********"
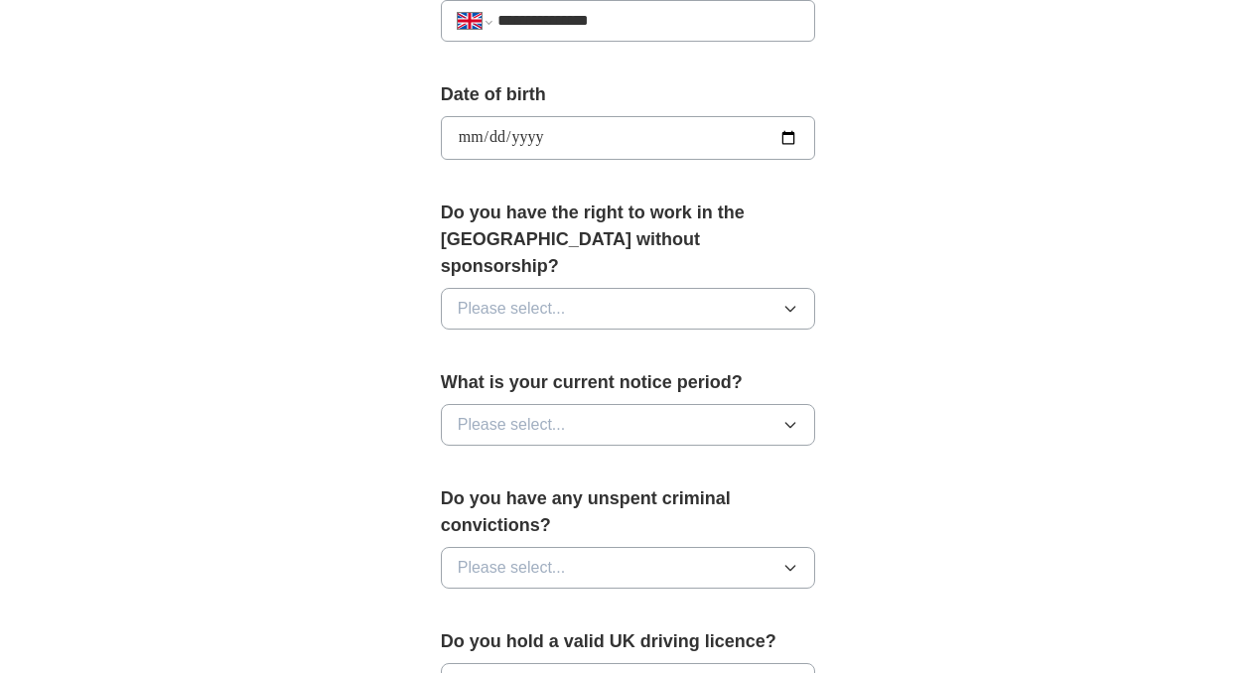
click at [626, 293] on button "Please select..." at bounding box center [628, 309] width 375 height 42
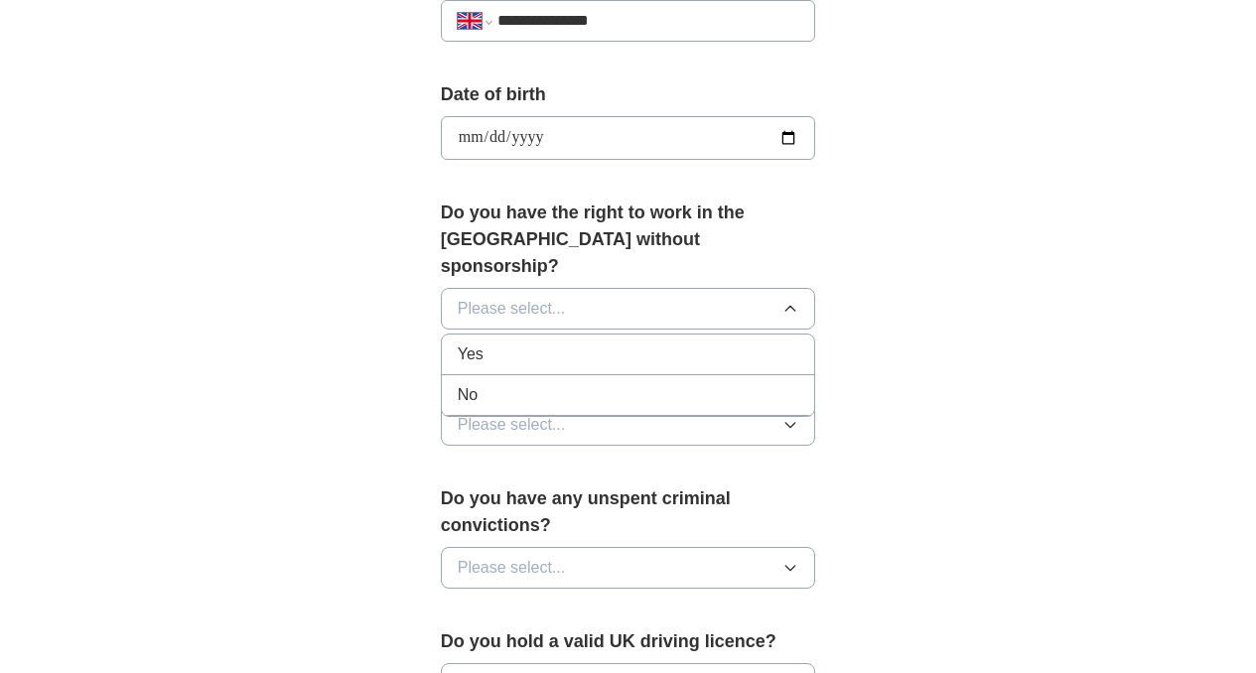
click at [612, 383] on div "No" at bounding box center [629, 395] width 342 height 24
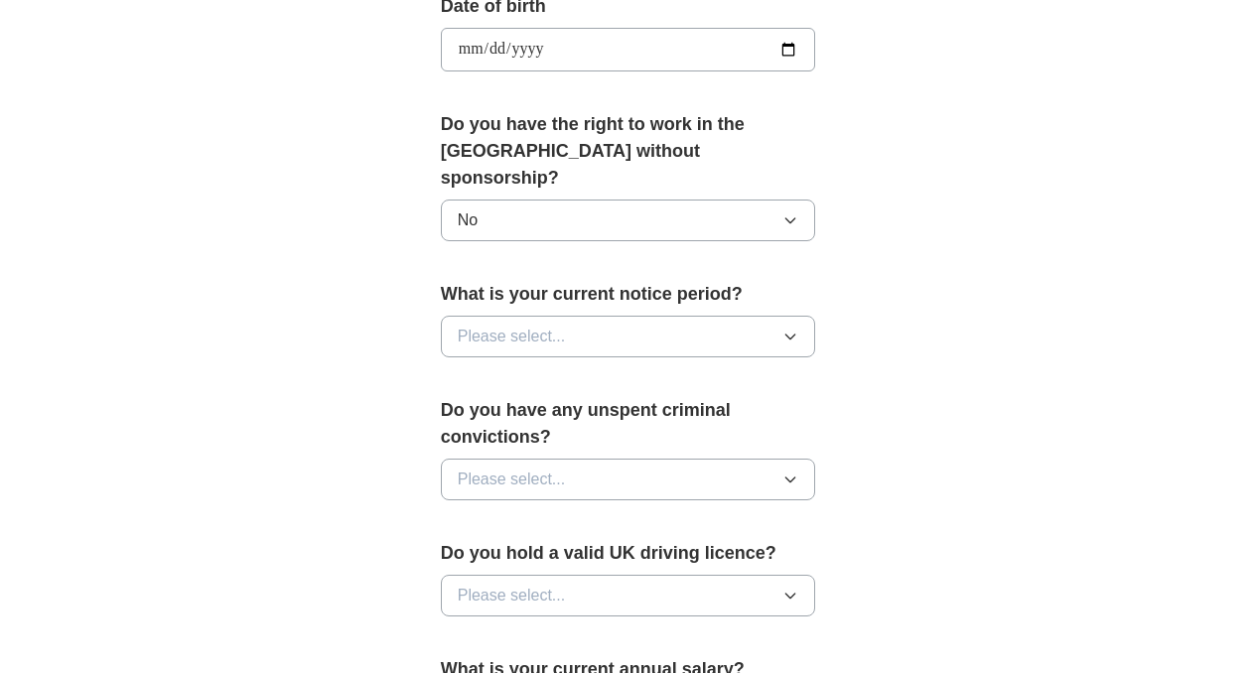
scroll to position [1035, 0]
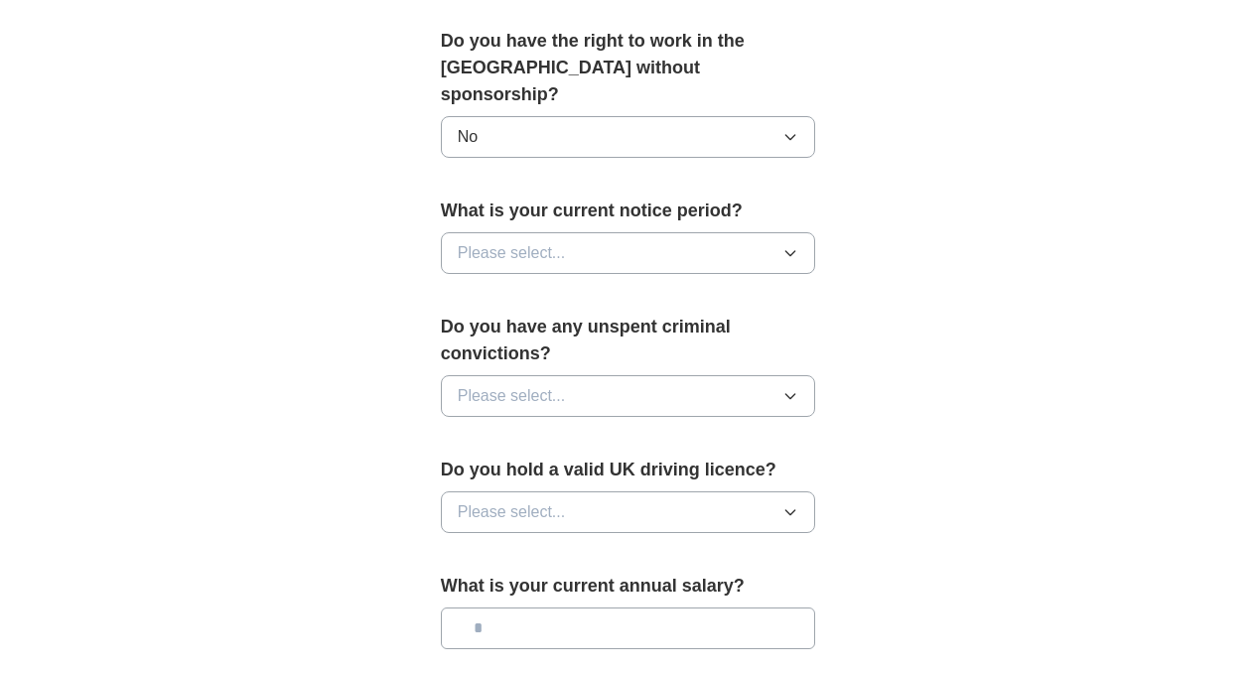
click at [613, 233] on button "Please select..." at bounding box center [628, 253] width 375 height 42
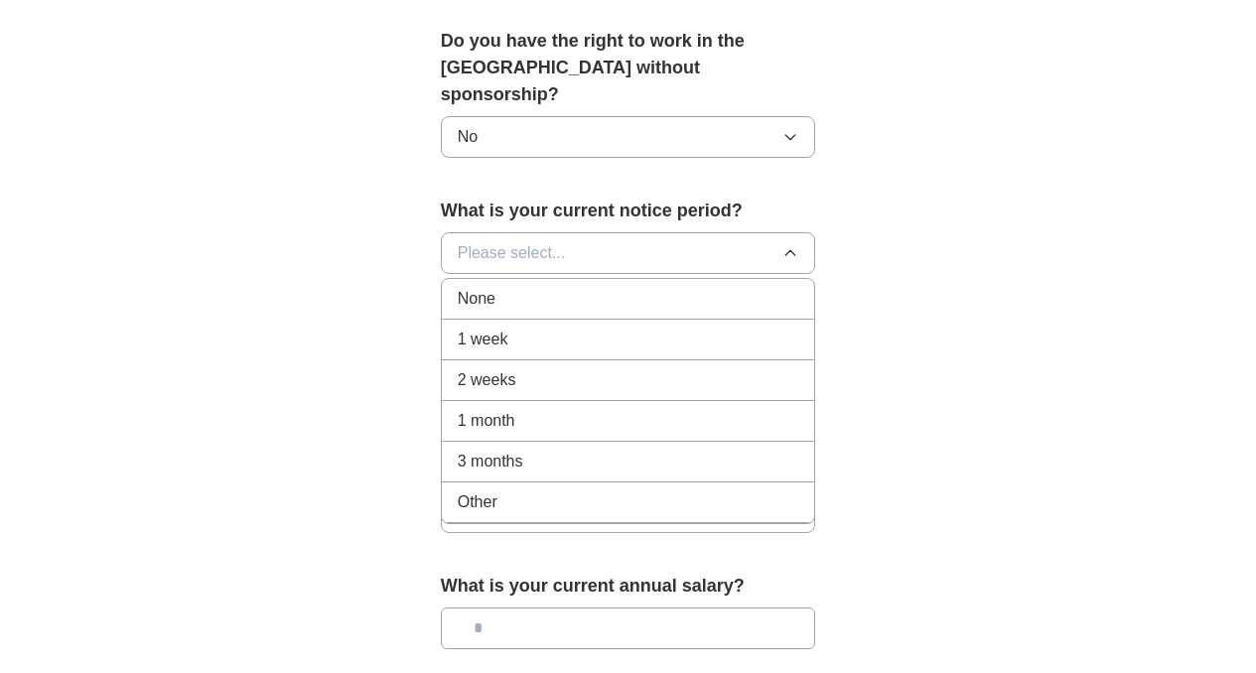
click at [621, 116] on button "No" at bounding box center [628, 137] width 375 height 42
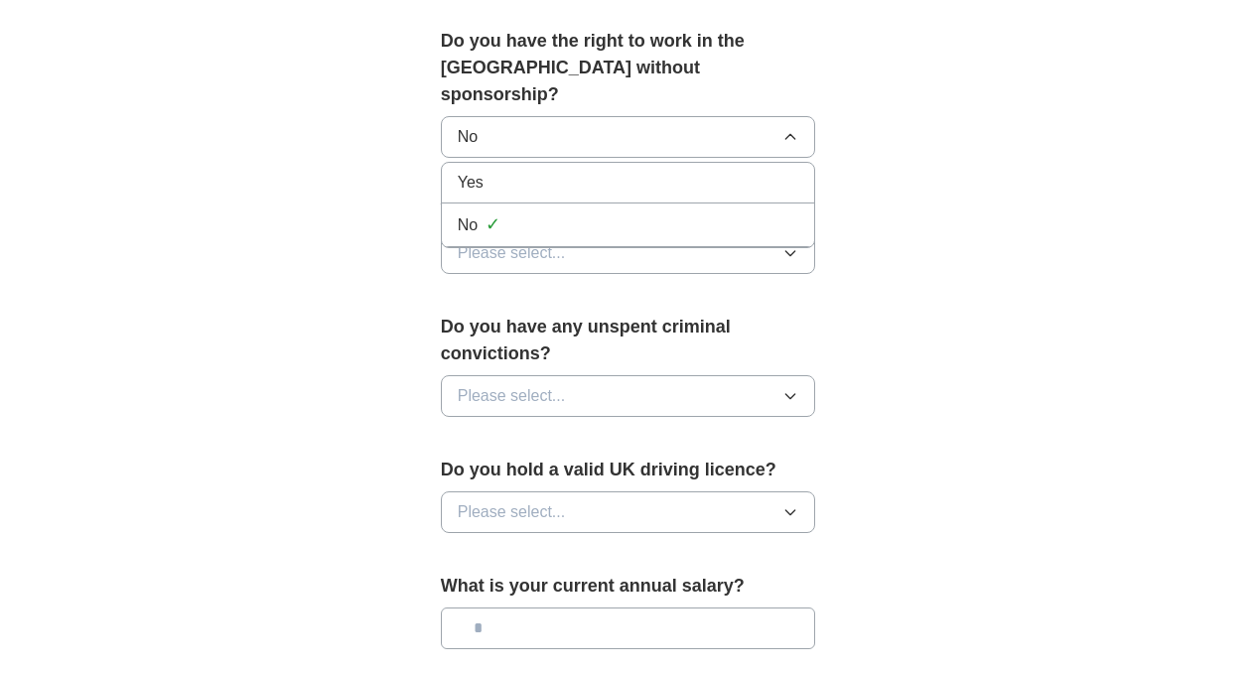
click at [598, 171] on div "Yes" at bounding box center [629, 183] width 342 height 24
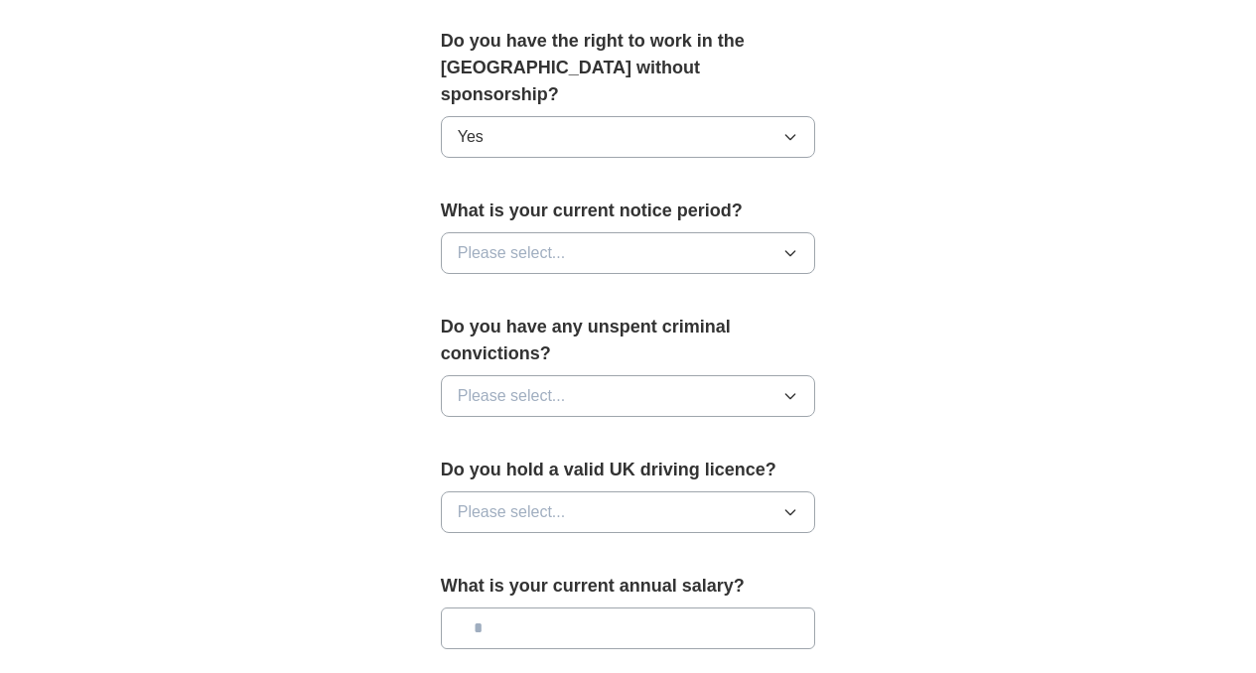
click at [604, 232] on button "Please select..." at bounding box center [628, 253] width 375 height 42
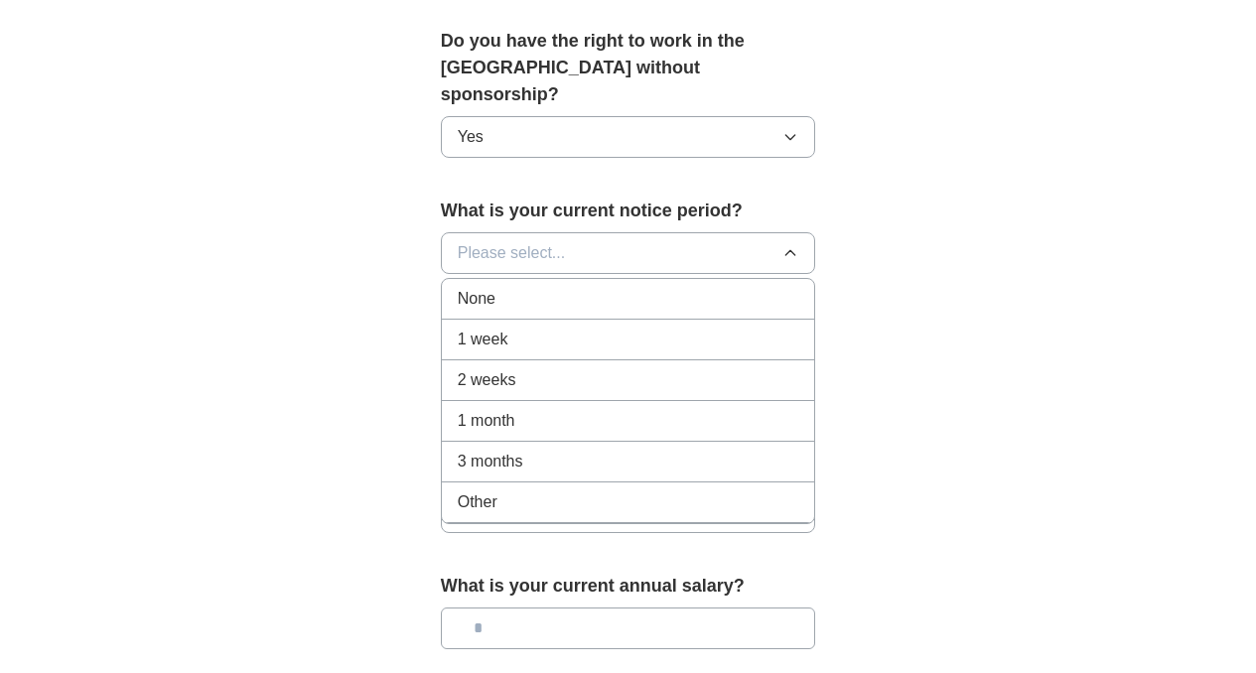
click at [601, 287] on div "None" at bounding box center [629, 299] width 342 height 24
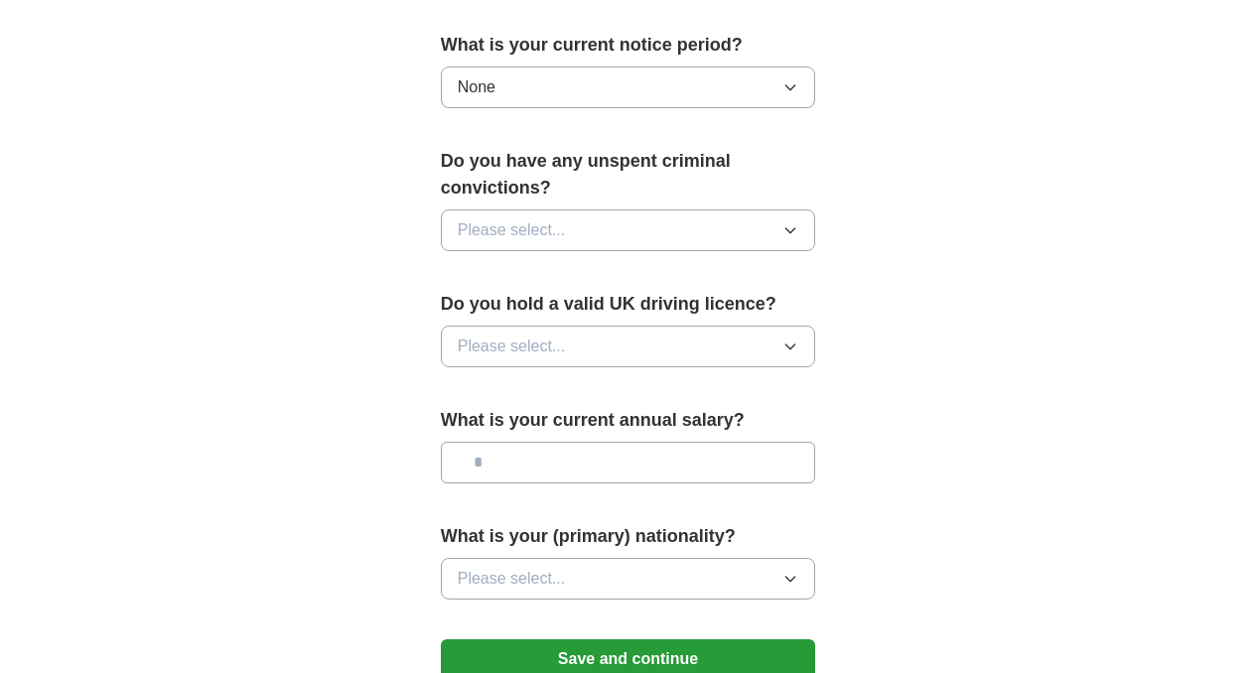
scroll to position [1237, 0]
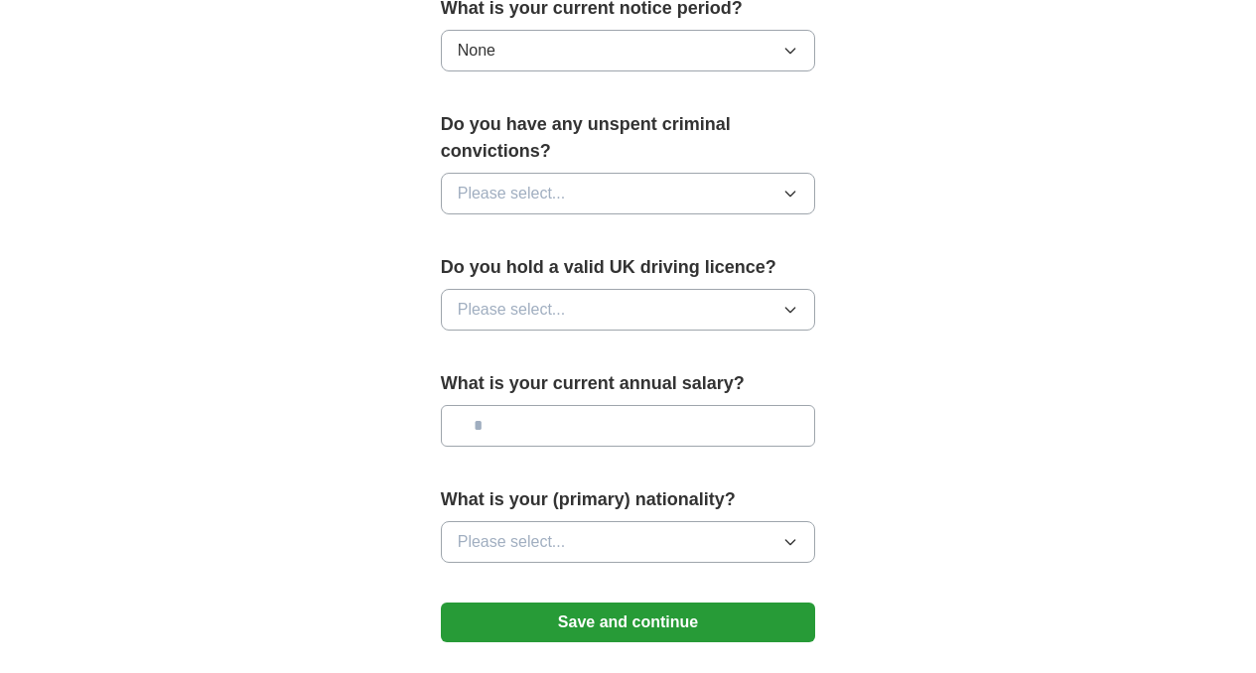
click at [620, 173] on button "Please select..." at bounding box center [628, 194] width 375 height 42
click at [592, 260] on li "No" at bounding box center [628, 280] width 373 height 41
click at [593, 289] on button "Please select..." at bounding box center [628, 310] width 375 height 42
click at [594, 376] on li "No" at bounding box center [628, 396] width 373 height 41
click at [591, 370] on label "What is your current annual salary?" at bounding box center [628, 383] width 375 height 27
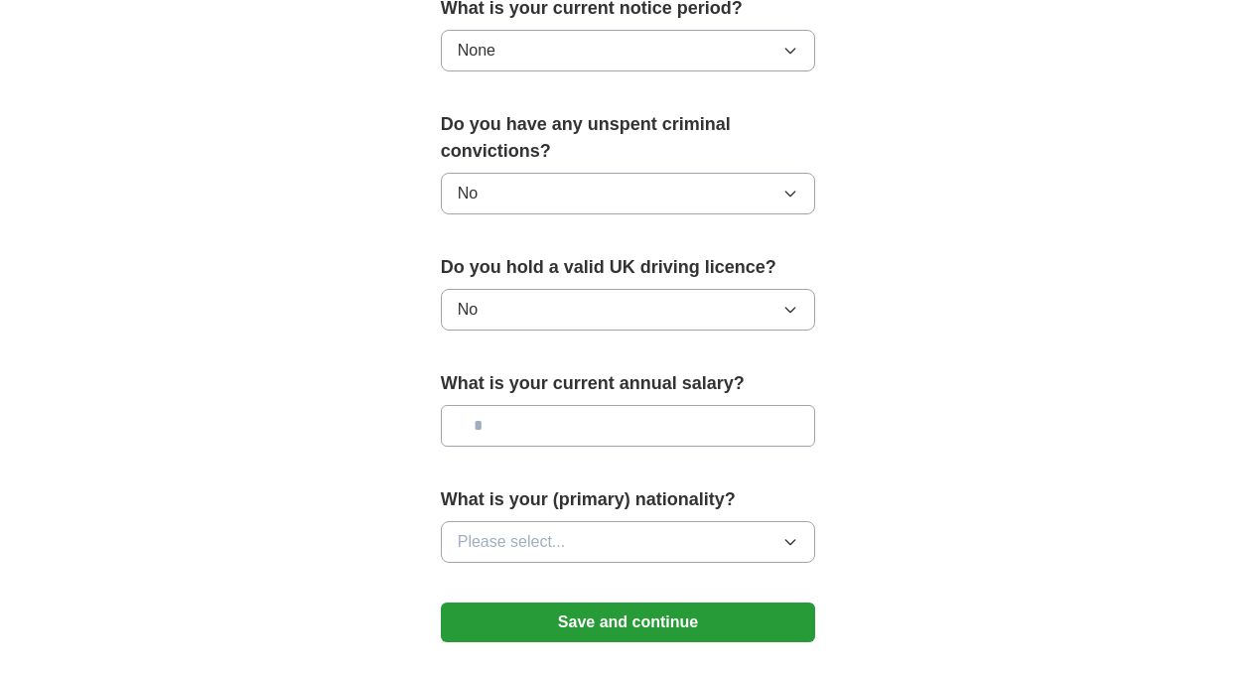
click at [591, 405] on input "text" at bounding box center [628, 426] width 375 height 42
type input "*******"
click at [559, 521] on button "Please select..." at bounding box center [628, 542] width 375 height 42
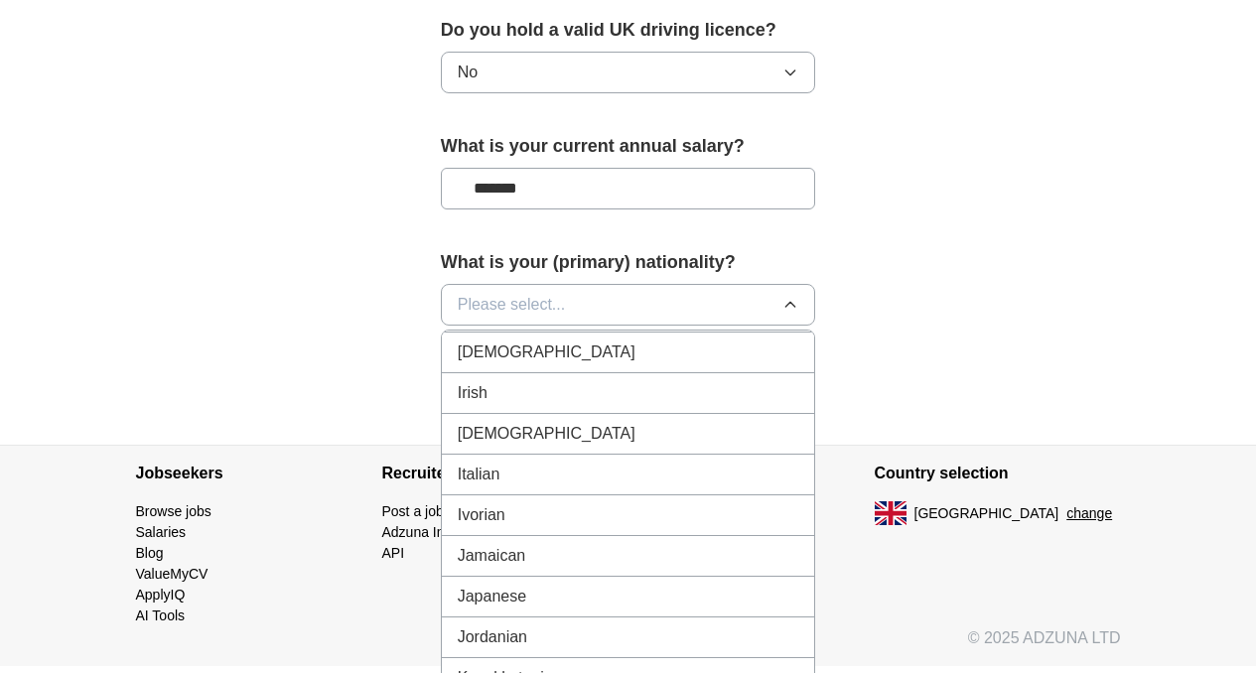
scroll to position [3249, 0]
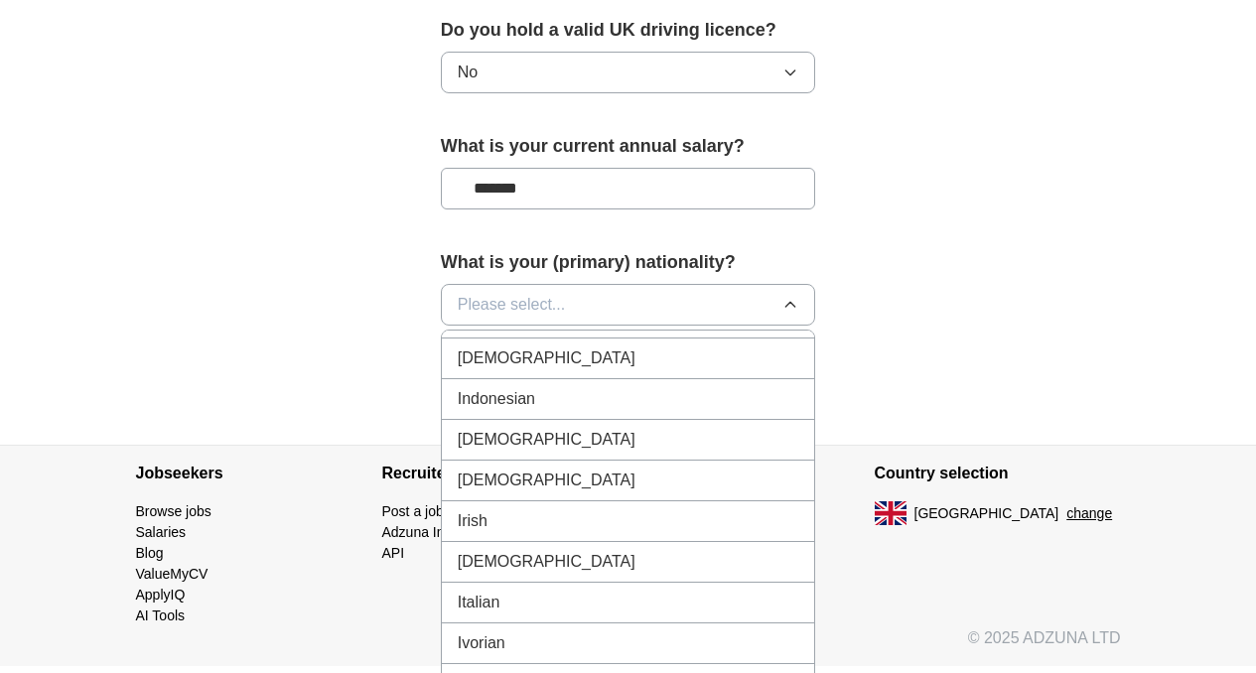
click at [552, 347] on div "Indian" at bounding box center [629, 359] width 342 height 24
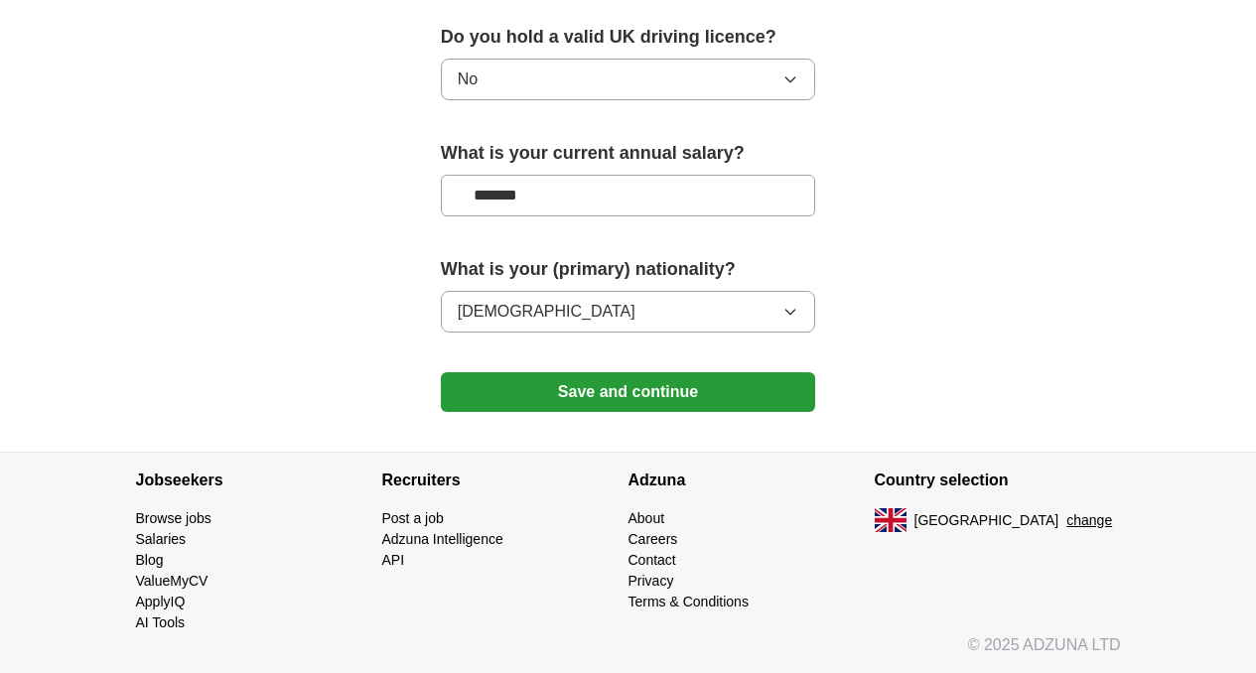
scroll to position [1414, 0]
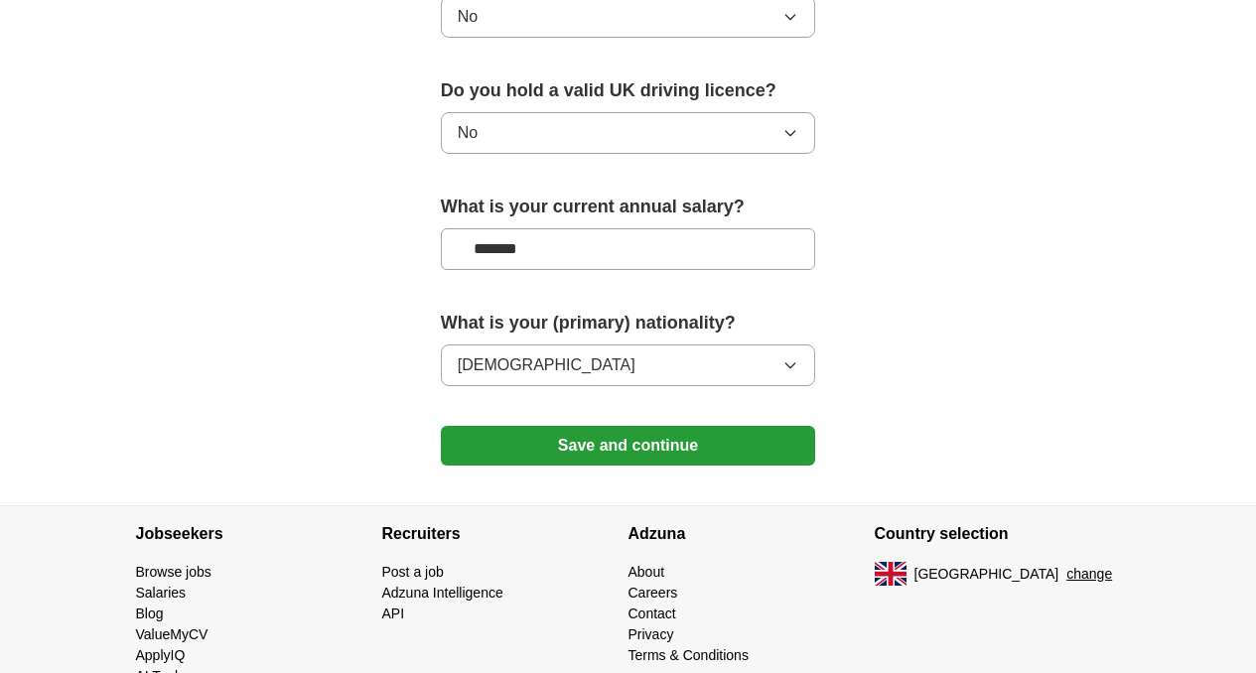
click at [567, 426] on button "Save and continue" at bounding box center [628, 446] width 375 height 40
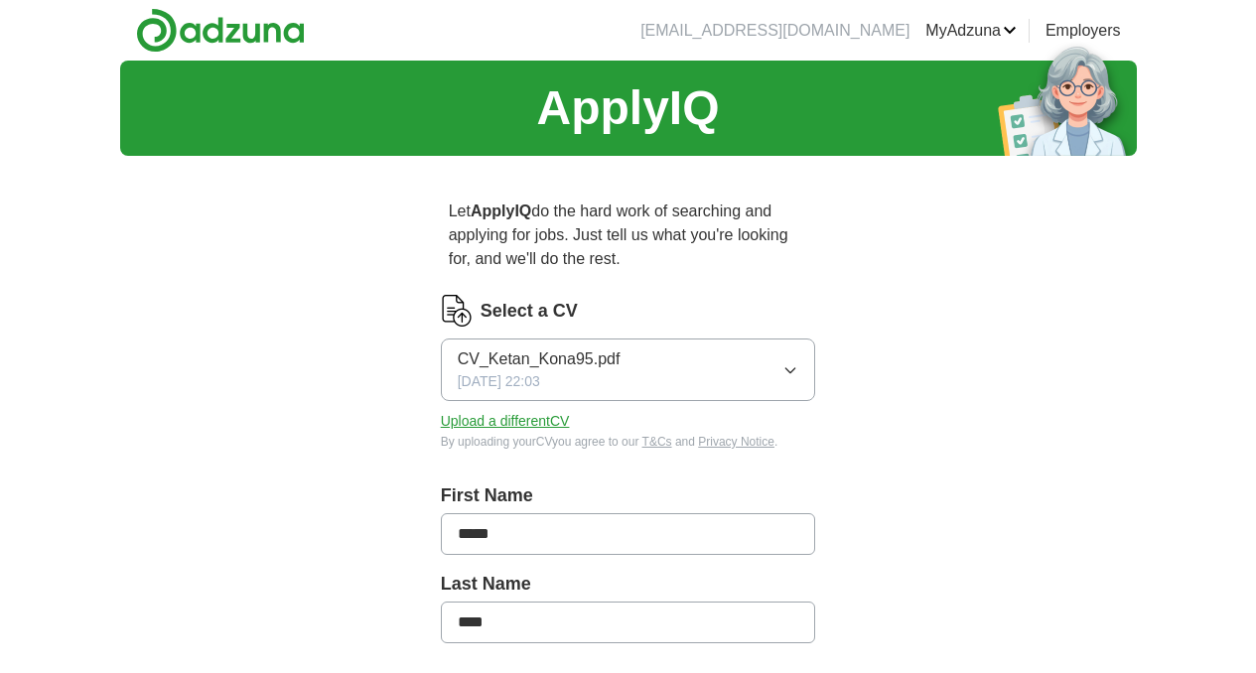
click at [146, 42] on img at bounding box center [220, 30] width 169 height 45
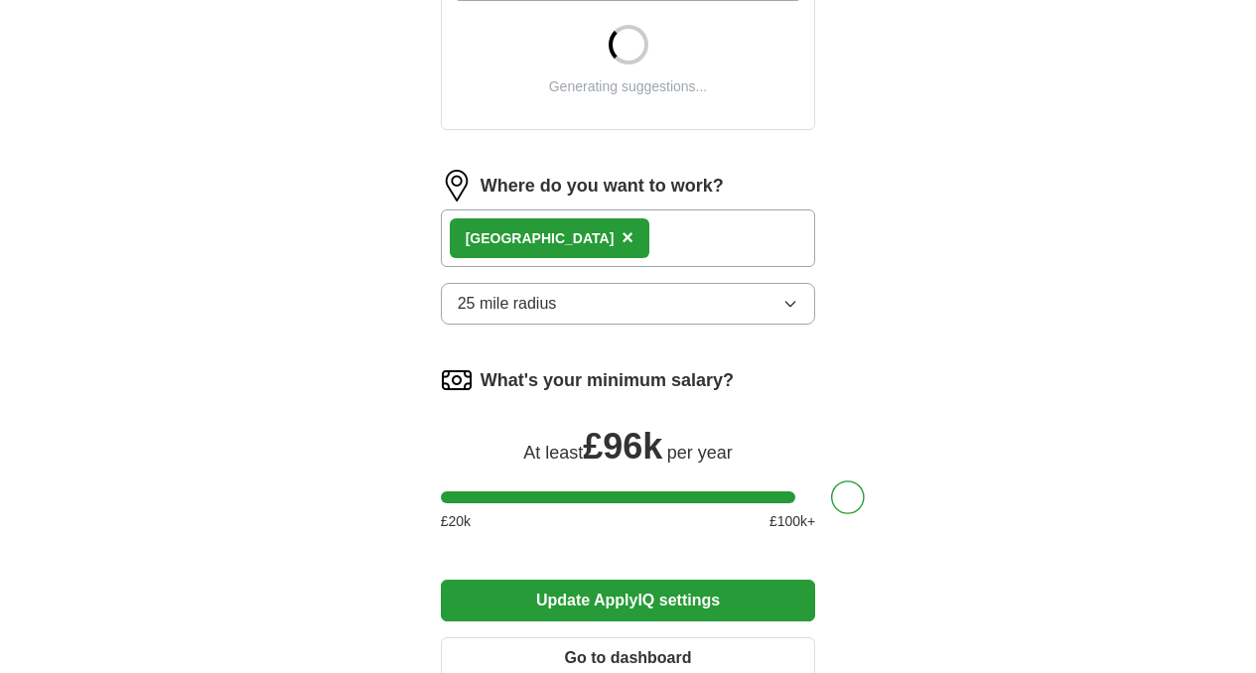
scroll to position [834, 0]
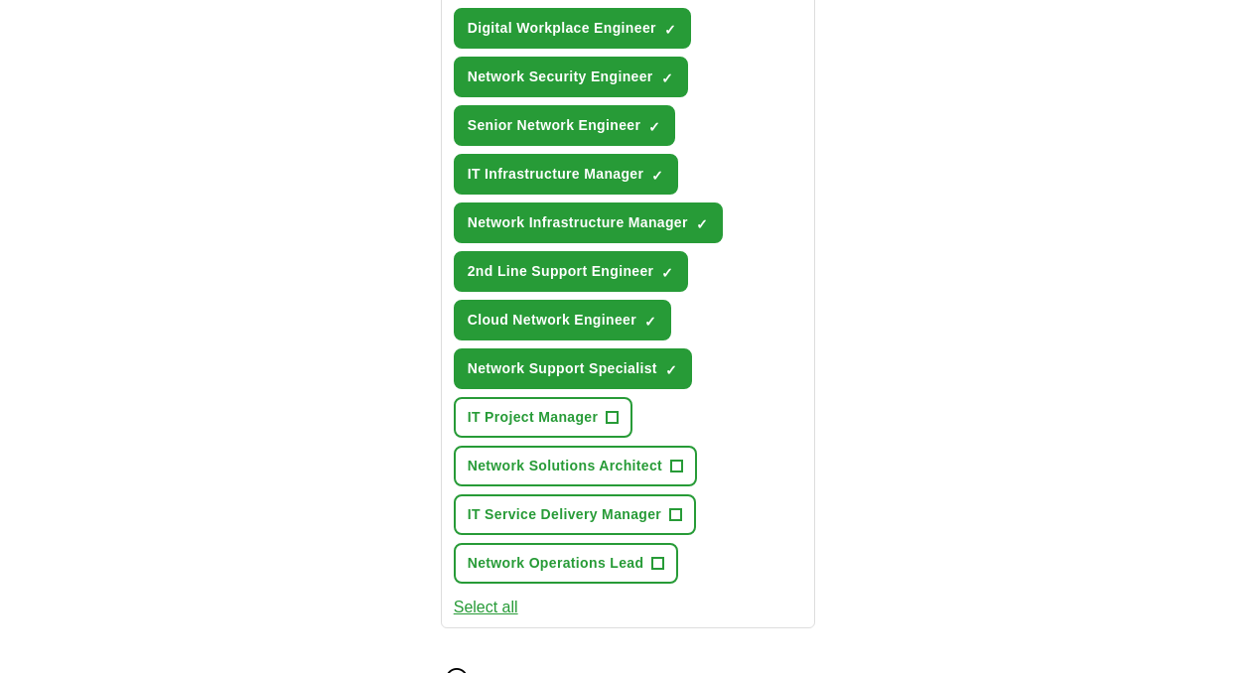
drag, startPoint x: 825, startPoint y: 452, endPoint x: 618, endPoint y: 451, distance: 207.5
click at [618, 451] on form "Select a CV CV_Ketan_Kona95.pdf 18/09/2025, 22:03 Upload a different CV By uplo…" at bounding box center [628, 327] width 375 height 1733
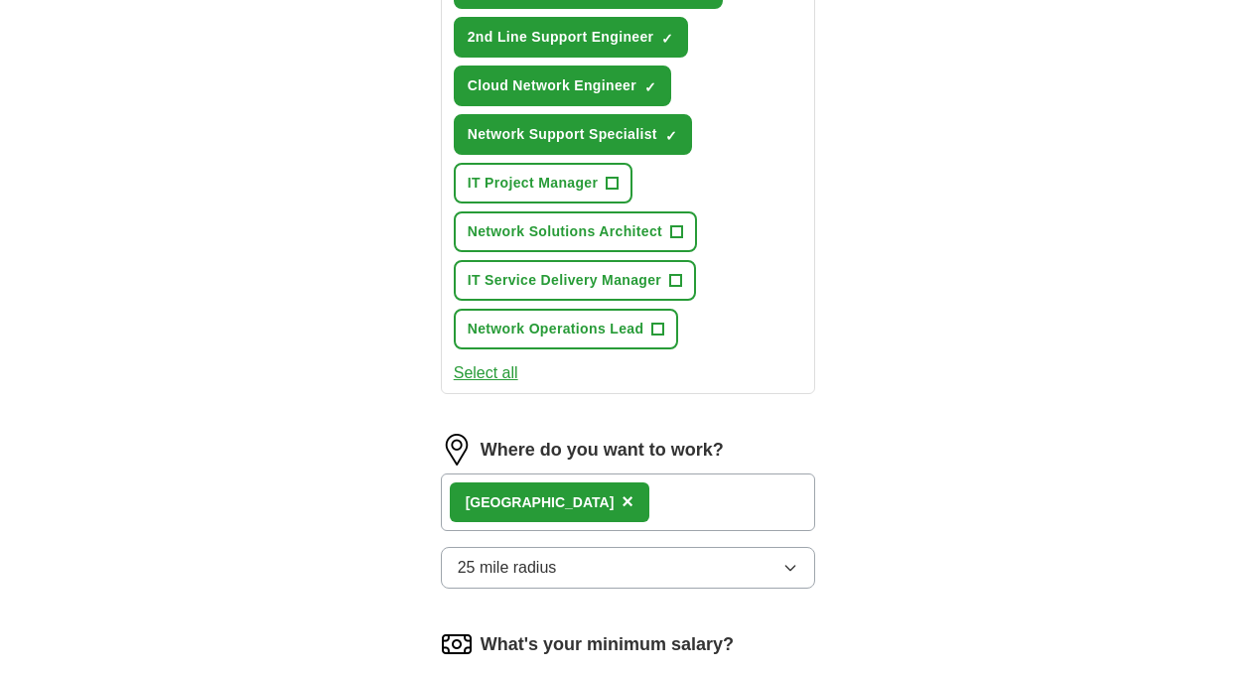
scroll to position [1241, 0]
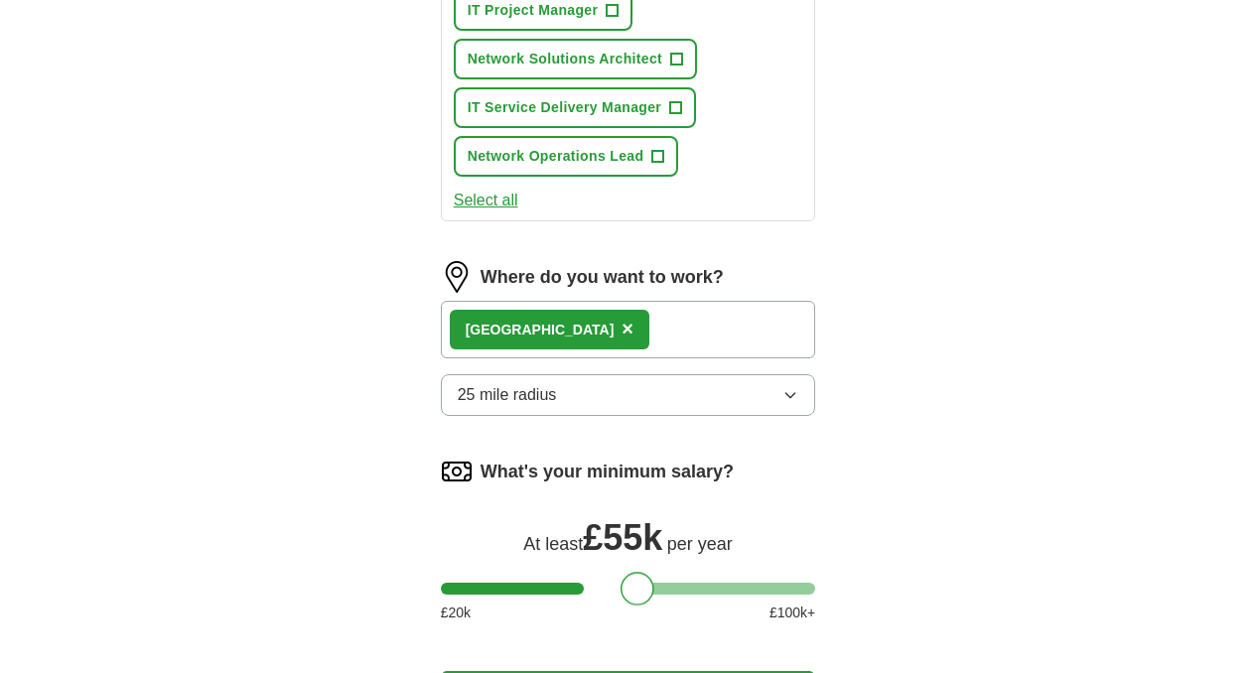
click at [621, 572] on div at bounding box center [638, 589] width 34 height 34
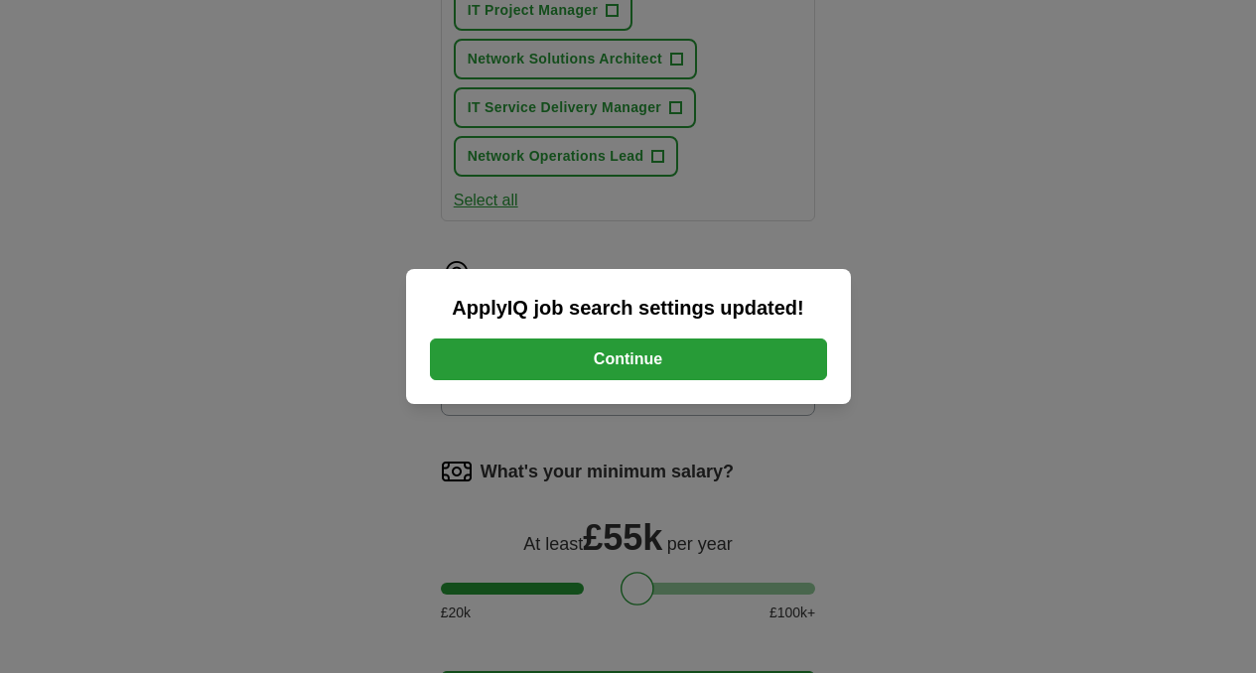
click at [587, 371] on button "Continue" at bounding box center [628, 360] width 397 height 42
